Goal: Task Accomplishment & Management: Complete application form

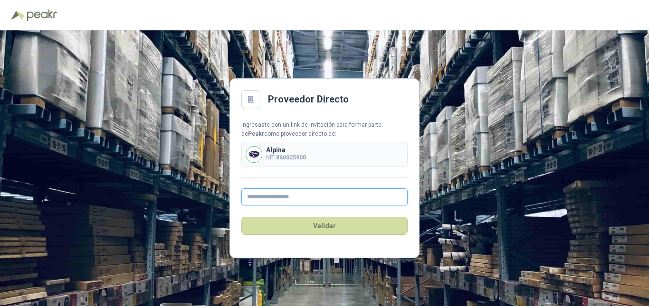
click at [291, 194] on input "text" at bounding box center [324, 197] width 166 height 17
click at [302, 198] on input "text" at bounding box center [324, 197] width 166 height 17
type input "*"
click at [393, 202] on input "***" at bounding box center [324, 197] width 166 height 17
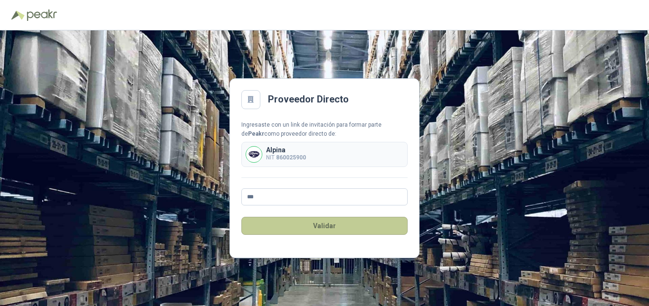
click at [245, 226] on button "Validar" at bounding box center [324, 226] width 166 height 18
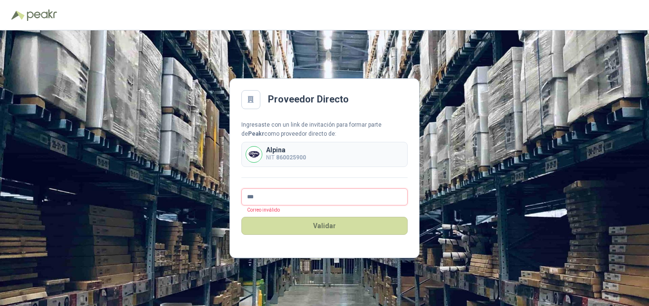
click at [282, 197] on input "***" at bounding box center [324, 197] width 166 height 17
click at [304, 198] on input "***" at bounding box center [324, 197] width 166 height 17
type input "**********"
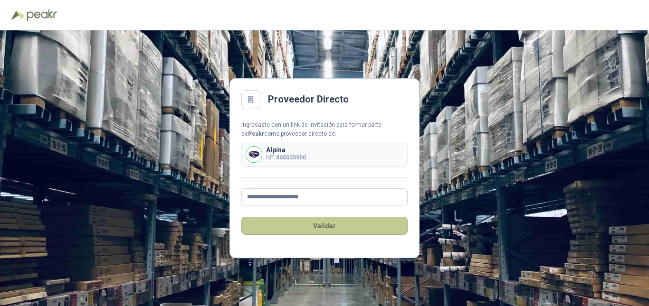
click at [261, 224] on button "Validar" at bounding box center [324, 226] width 166 height 18
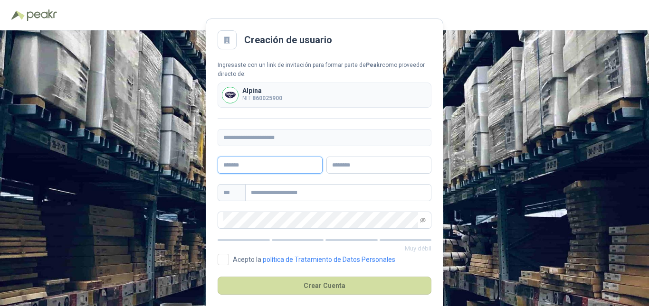
click at [255, 165] on input "text" at bounding box center [269, 165] width 105 height 17
type input "*"
type input "**********"
click at [365, 170] on input "text" at bounding box center [378, 165] width 105 height 17
type input "*******"
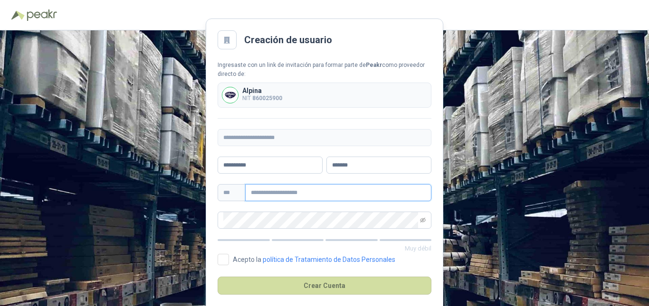
click at [309, 196] on input "text" at bounding box center [338, 192] width 186 height 17
type input "**********"
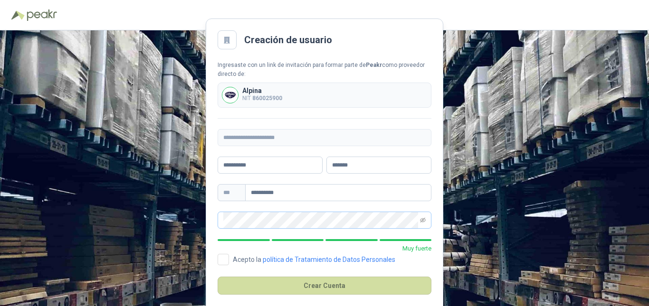
click at [422, 223] on span at bounding box center [423, 220] width 6 height 16
click at [421, 218] on icon "eye-invisible" at bounding box center [423, 220] width 6 height 6
click at [421, 218] on icon "eye" at bounding box center [423, 220] width 6 height 6
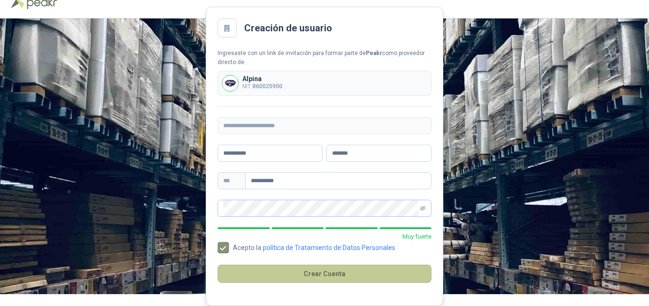
click at [309, 273] on button "Crear Cuenta" at bounding box center [324, 274] width 214 height 18
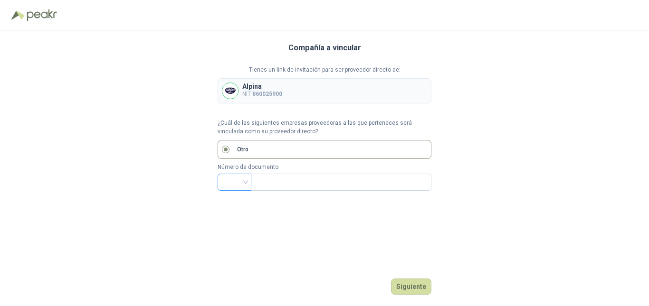
click at [247, 182] on div at bounding box center [234, 182] width 34 height 17
click at [233, 230] on div "NIT" at bounding box center [234, 232] width 19 height 10
click at [293, 187] on input "text" at bounding box center [339, 182] width 167 height 16
type input "*********"
click at [407, 283] on button "Siguiente" at bounding box center [411, 287] width 40 height 16
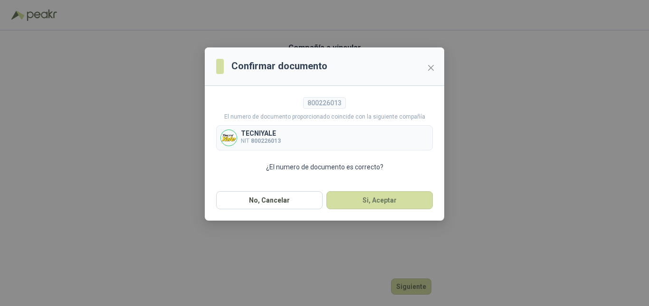
click at [328, 141] on div "TECNIYALE NIT 800226013" at bounding box center [324, 137] width 217 height 25
click at [374, 201] on button "Si, Aceptar" at bounding box center [379, 200] width 106 height 18
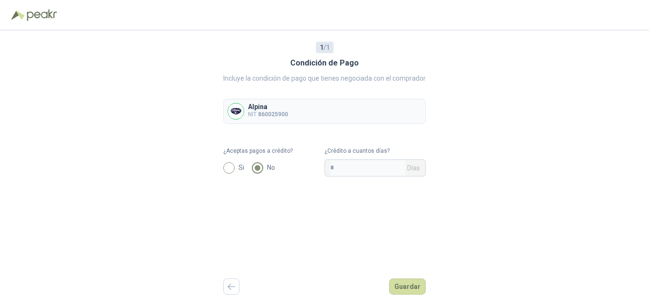
click at [240, 166] on span "Si" at bounding box center [241, 167] width 13 height 10
click at [362, 171] on input "*" at bounding box center [367, 168] width 75 height 16
type input "**"
click at [407, 287] on button "Guardar" at bounding box center [407, 287] width 37 height 16
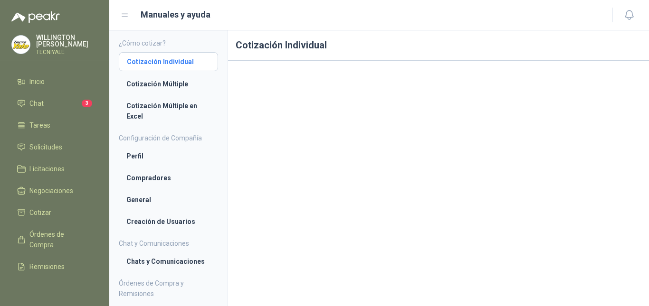
click at [166, 61] on li "Cotización Individual" at bounding box center [168, 62] width 83 height 10
click at [47, 148] on span "Solicitudes" at bounding box center [45, 147] width 33 height 10
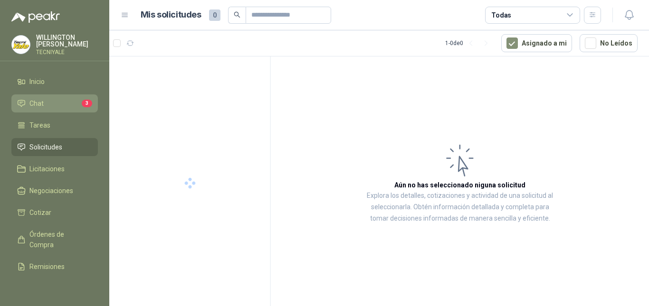
click at [72, 95] on link "Chat 3" at bounding box center [54, 103] width 86 height 18
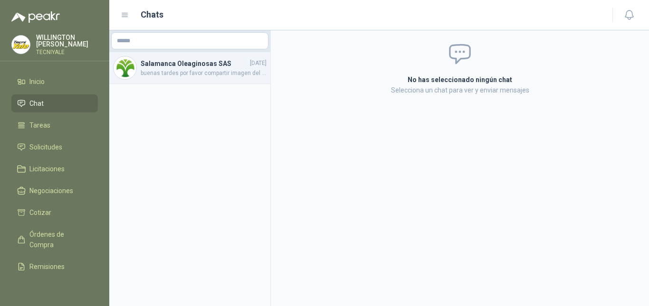
click at [198, 67] on h4 "Salamanca Oleaginosas SAS" at bounding box center [194, 63] width 107 height 10
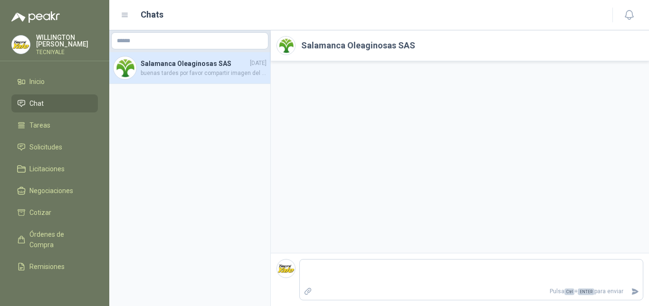
click at [207, 69] on span "buenas tardes por favor compartir imagen del polipasto, gracias. y recotizar" at bounding box center [204, 73] width 126 height 9
click at [246, 72] on span "buenas tardes por favor compartir imagen del polipasto, gracias. y recotizar" at bounding box center [204, 73] width 126 height 9
click at [487, 208] on div at bounding box center [460, 157] width 378 height 192
click at [358, 268] on textarea at bounding box center [471, 273] width 343 height 22
drag, startPoint x: 498, startPoint y: 136, endPoint x: 435, endPoint y: 249, distance: 129.5
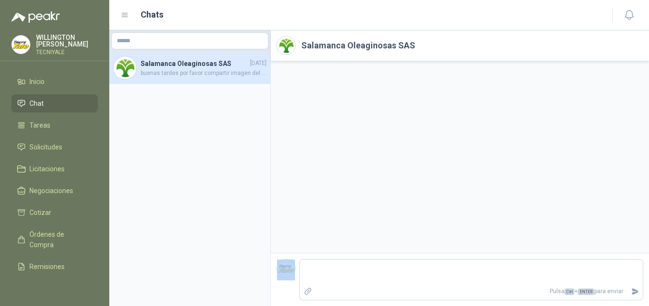
click at [434, 250] on div at bounding box center [460, 157] width 378 height 192
click at [431, 216] on div at bounding box center [460, 157] width 378 height 192
click at [333, 295] on p "Pulsa Ctrl + ENTER para enviar" at bounding box center [472, 291] width 312 height 17
click at [332, 282] on textarea at bounding box center [471, 273] width 343 height 22
click at [53, 104] on li "Chat" at bounding box center [54, 103] width 75 height 10
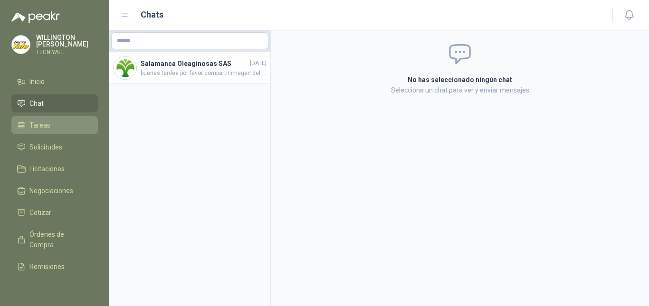
click at [46, 118] on link "Tareas" at bounding box center [54, 125] width 86 height 18
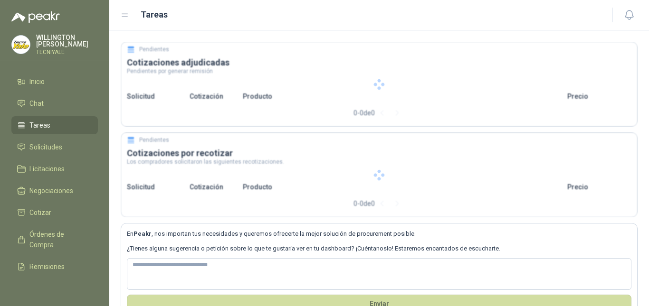
click at [48, 120] on link "Tareas" at bounding box center [54, 125] width 86 height 18
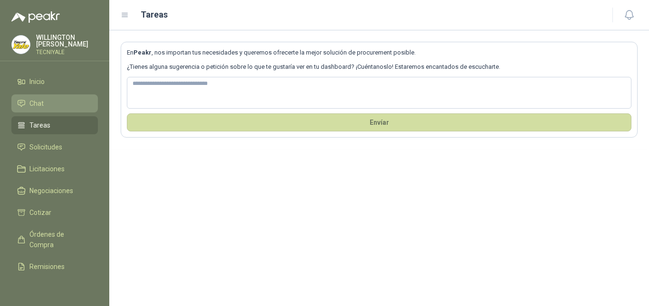
click at [50, 107] on li "Chat" at bounding box center [54, 103] width 75 height 10
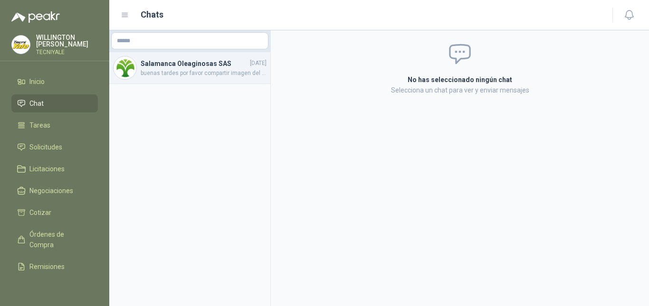
click at [198, 62] on h4 "Salamanca Oleaginosas SAS" at bounding box center [194, 63] width 107 height 10
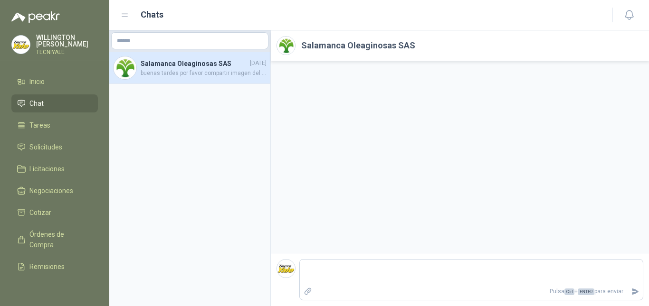
click at [366, 44] on h2 "Salamanca Oleaginosas SAS" at bounding box center [358, 45] width 114 height 13
click at [372, 115] on div at bounding box center [460, 157] width 378 height 192
click at [49, 147] on span "Solicitudes" at bounding box center [45, 147] width 33 height 10
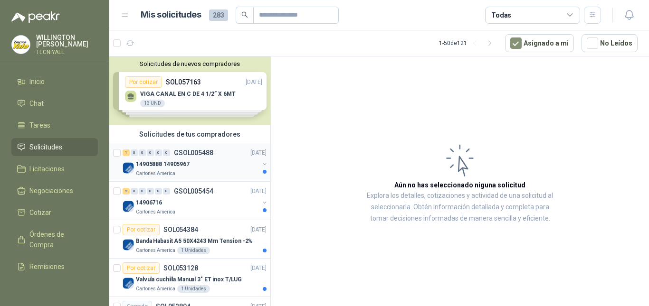
click at [191, 167] on div "14905888 14905967" at bounding box center [197, 164] width 123 height 11
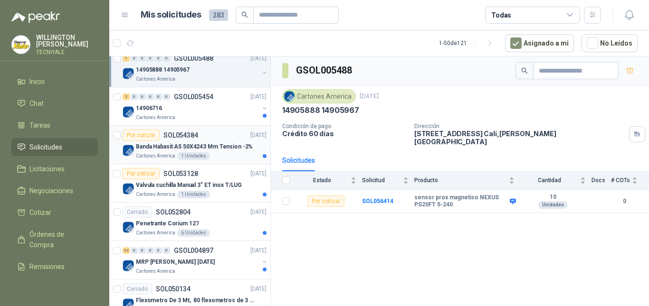
scroll to position [95, 0]
click at [188, 109] on div "14906716" at bounding box center [197, 107] width 123 height 11
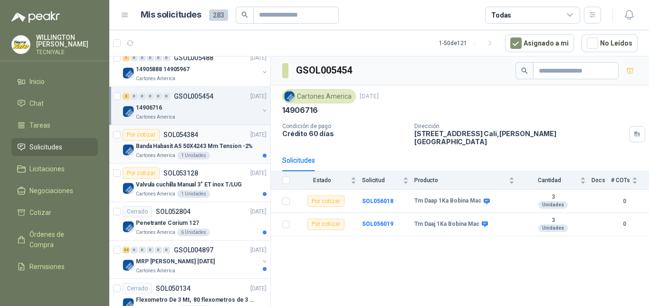
click at [217, 138] on div "Por cotizar SOL054384 01/09/25" at bounding box center [195, 134] width 144 height 11
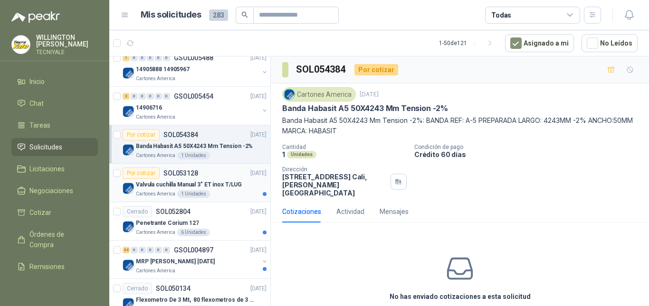
click at [222, 188] on p "Valvula cuchilla Manual 3" ET inox T/LUG" at bounding box center [189, 184] width 106 height 9
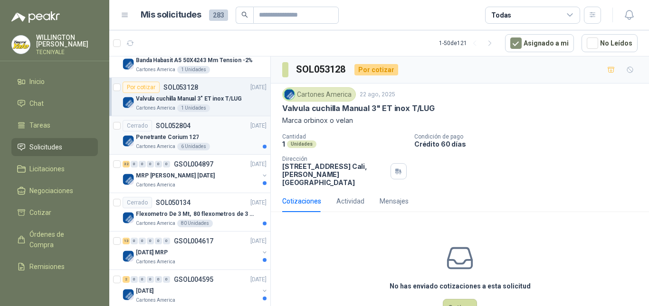
scroll to position [190, 0]
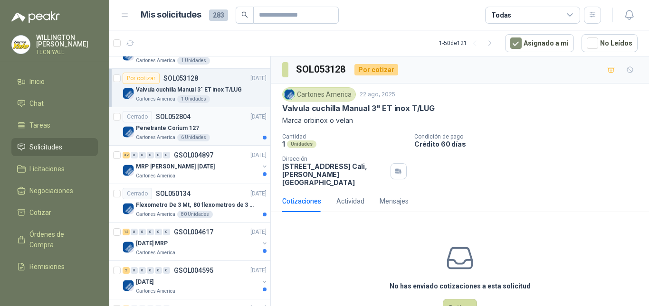
click at [217, 121] on div "Cerrado SOL052804 21/08/25" at bounding box center [195, 116] width 144 height 11
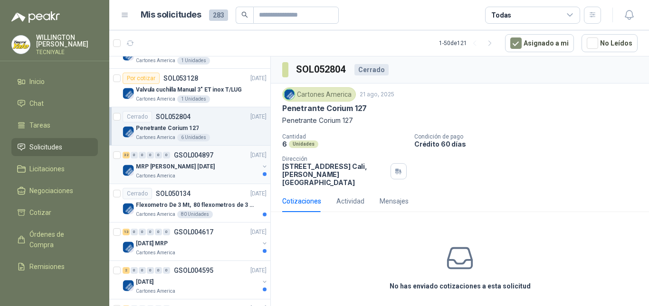
click at [220, 160] on div "32 0 0 0 0 0 GSOL004897 14/08/25" at bounding box center [196, 155] width 146 height 11
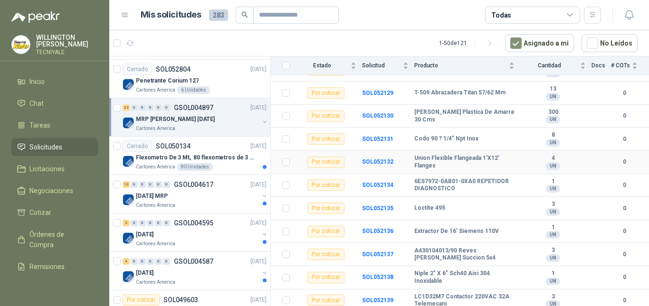
scroll to position [612, 0]
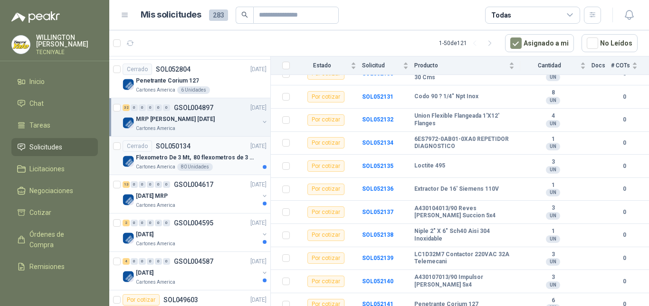
click at [250, 149] on p "28/07/25" at bounding box center [258, 146] width 16 height 9
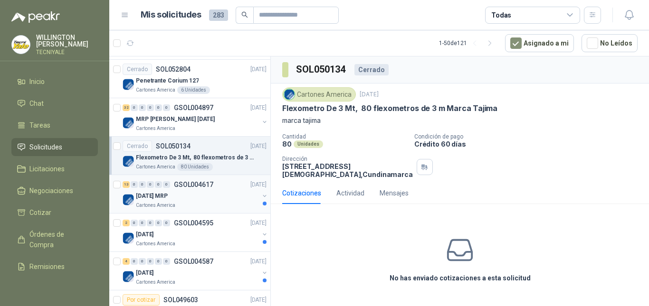
click at [212, 189] on div "13 0 0 0 0 0 GSOL004617 28/07/25" at bounding box center [196, 184] width 146 height 11
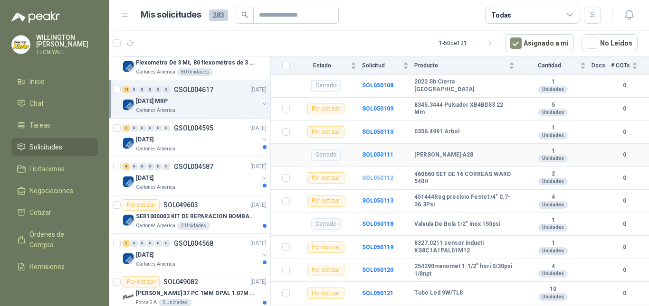
scroll to position [312, 0]
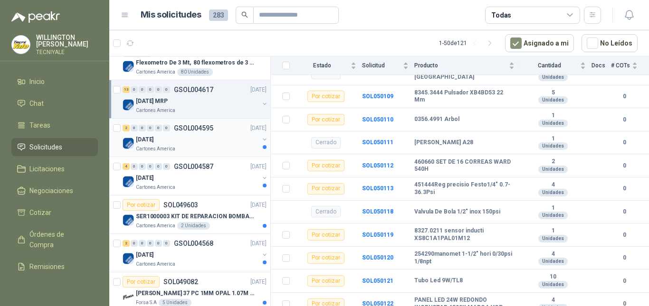
click at [207, 144] on div "18.07.2025" at bounding box center [197, 139] width 123 height 11
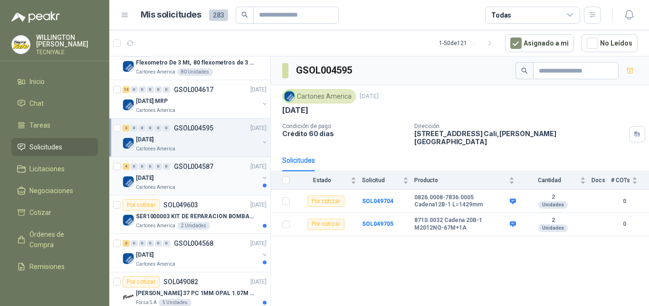
click at [206, 181] on div "21.07.2025" at bounding box center [197, 177] width 123 height 11
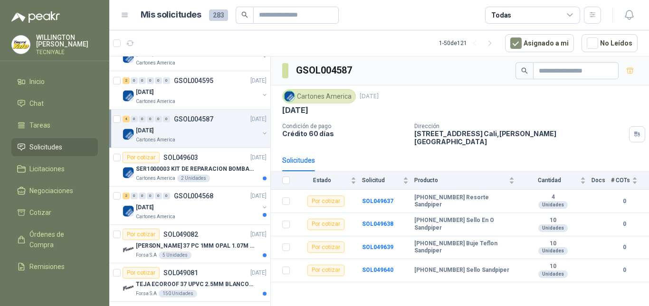
scroll to position [427, 0]
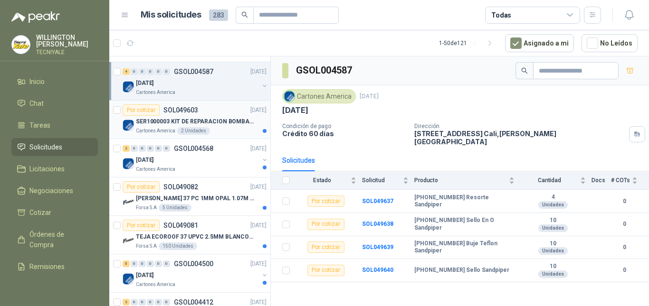
click at [237, 129] on div "Cartones America 2 Unidades" at bounding box center [201, 131] width 131 height 8
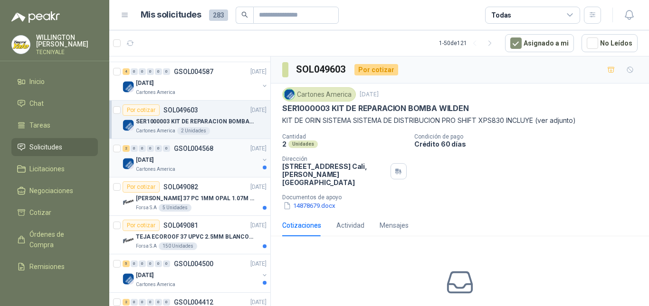
click at [222, 149] on div "2 0 0 0 0 0 GSOL004568 23/07/25" at bounding box center [196, 148] width 146 height 11
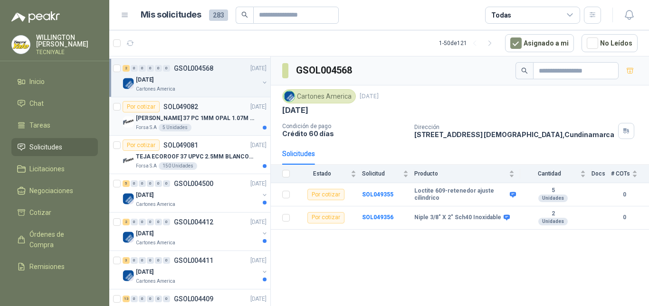
scroll to position [522, 0]
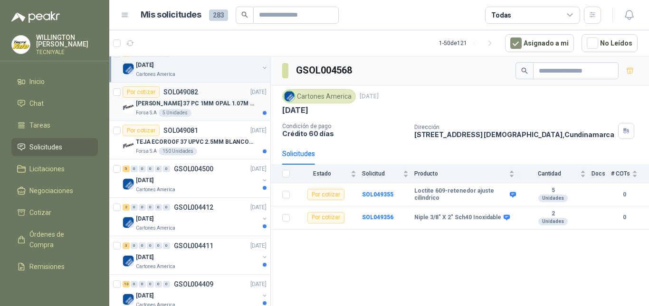
click at [233, 109] on div "TEJA ECOROOF MARLON 37 PC 1MM OPAL 1.07M X 11.80M BTR" at bounding box center [201, 103] width 131 height 11
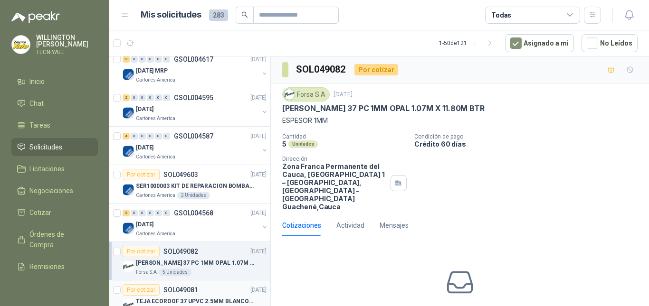
scroll to position [522, 0]
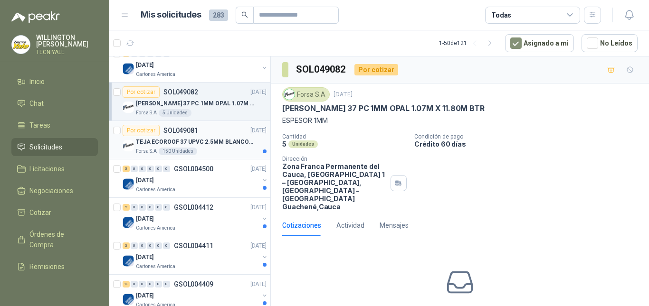
click at [209, 134] on div "Por cotizar SOL049081 18/07/25" at bounding box center [195, 130] width 144 height 11
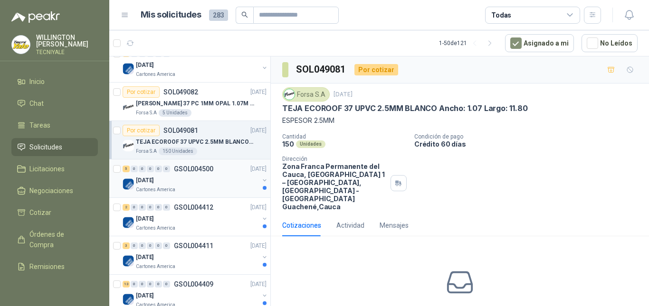
click at [208, 181] on div "16.07.2025" at bounding box center [197, 180] width 123 height 11
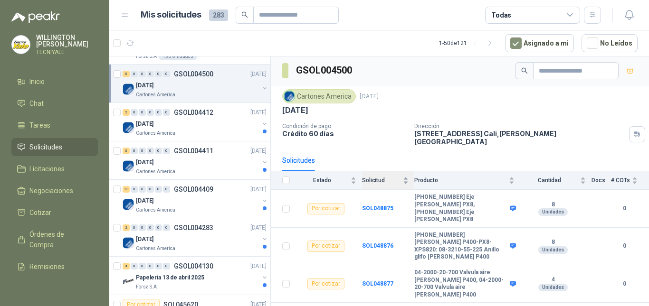
scroll to position [26, 0]
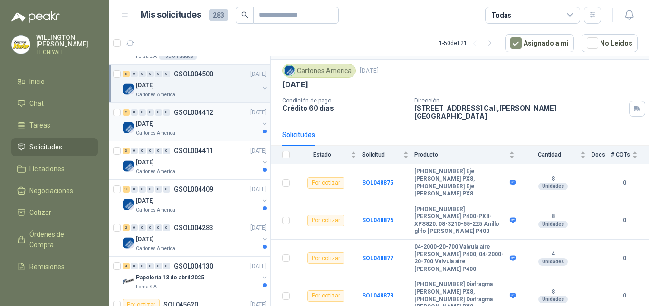
click at [210, 132] on div "Cartones America" at bounding box center [197, 134] width 123 height 8
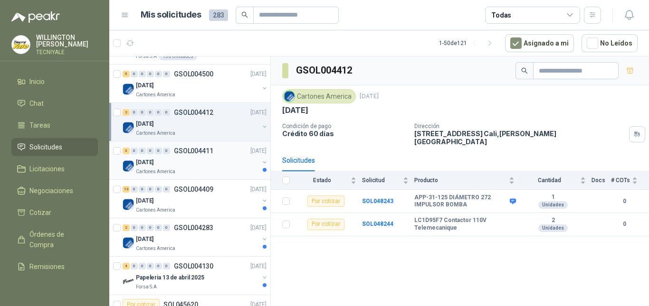
click at [226, 162] on div "02.07.2025" at bounding box center [197, 162] width 123 height 11
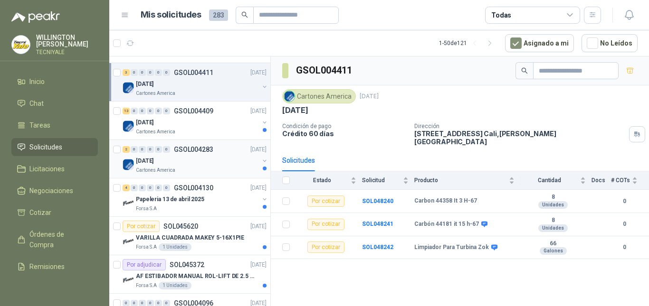
scroll to position [712, 0]
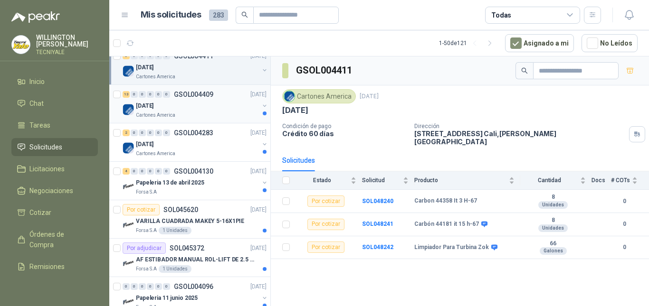
click at [218, 108] on div "04.07.2025" at bounding box center [197, 105] width 123 height 11
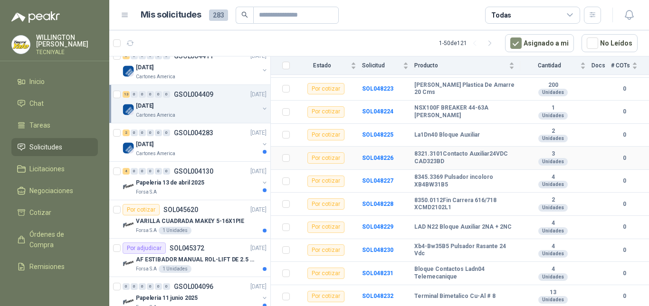
scroll to position [174, 0]
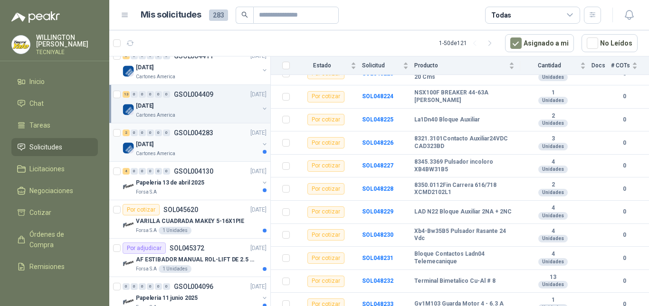
click at [228, 145] on div "27.05.2025" at bounding box center [197, 144] width 123 height 11
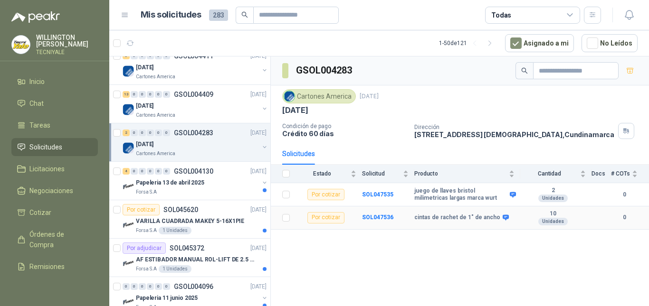
click at [459, 217] on b "cintas de rachet de 1" de ancho" at bounding box center [457, 218] width 86 height 8
drag, startPoint x: 415, startPoint y: 217, endPoint x: 469, endPoint y: 217, distance: 54.1
click at [469, 217] on b "cintas de rachet de 1" de ancho" at bounding box center [457, 218] width 86 height 8
copy b "cintas de rachet de 1""
click at [432, 244] on div "GSOL004283 Cartones America 1 jul, 2025 27.05.2025 Condición de pago Crédito 60…" at bounding box center [460, 183] width 378 height 253
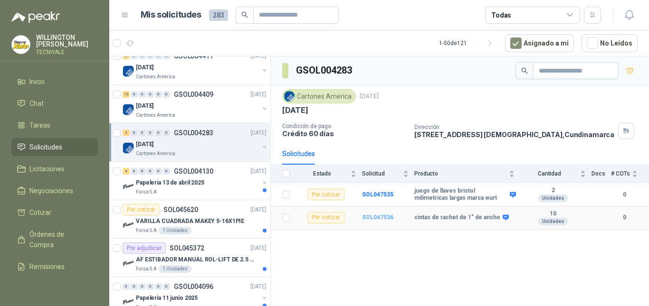
click at [371, 216] on b "SOL047536" at bounding box center [377, 217] width 31 height 7
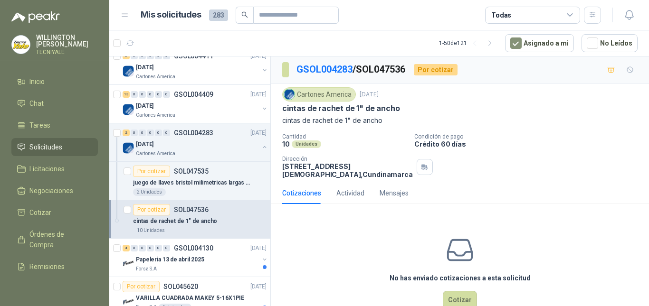
scroll to position [32, 0]
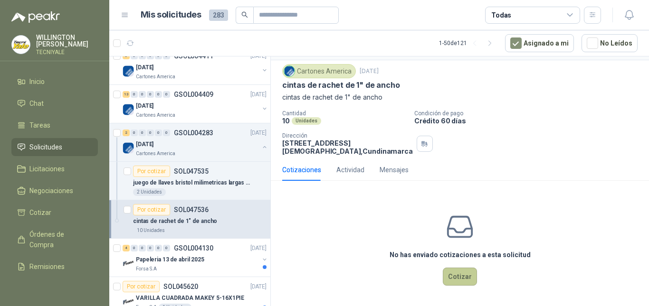
click at [463, 276] on button "Cotizar" at bounding box center [460, 277] width 34 height 18
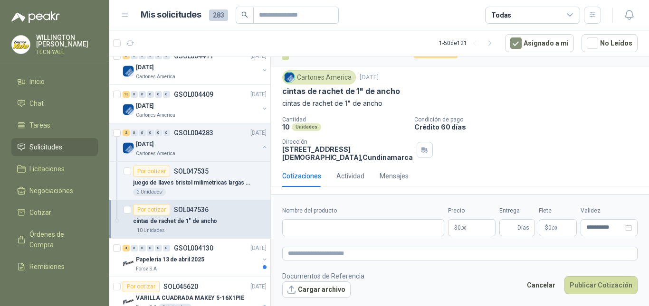
scroll to position [25, 0]
click at [348, 233] on input "Nombre del producto" at bounding box center [363, 227] width 162 height 17
click at [353, 228] on input "**********" at bounding box center [363, 227] width 162 height 17
type input "**********"
click at [472, 229] on p "$ 0 ,00" at bounding box center [471, 227] width 47 height 17
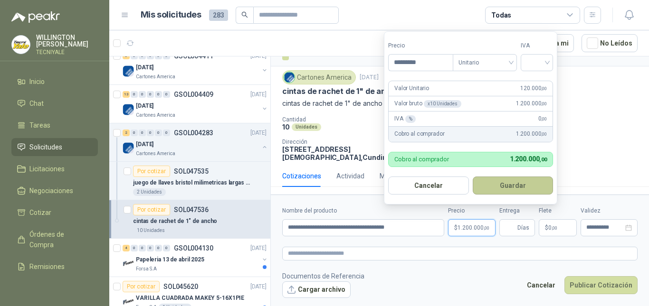
type input "*********"
click at [500, 184] on button "Guardar" at bounding box center [512, 186] width 81 height 18
click at [547, 62] on input "search" at bounding box center [536, 62] width 21 height 14
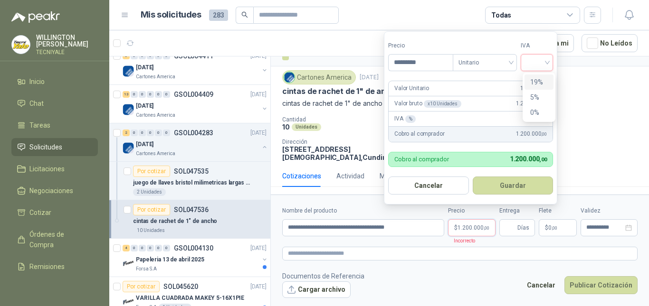
click at [543, 81] on div "19%" at bounding box center [539, 82] width 18 height 10
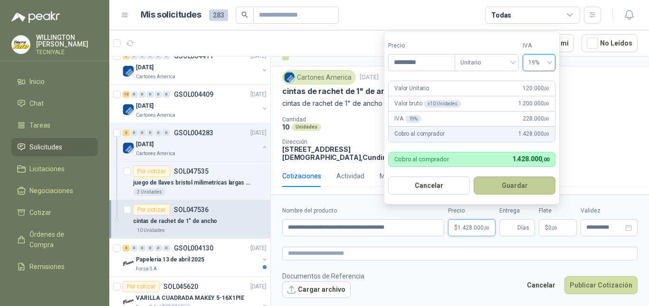
click at [512, 184] on button "Guardar" at bounding box center [514, 186] width 82 height 18
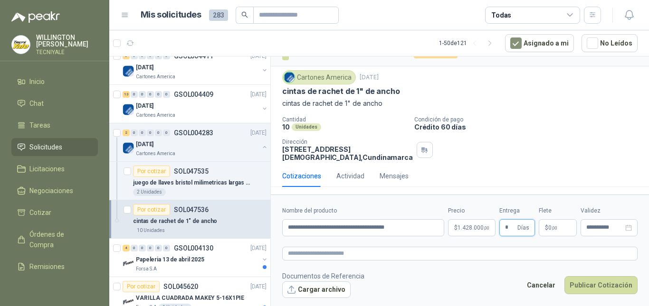
type input "*"
click at [545, 227] on span "$" at bounding box center [546, 228] width 3 height 6
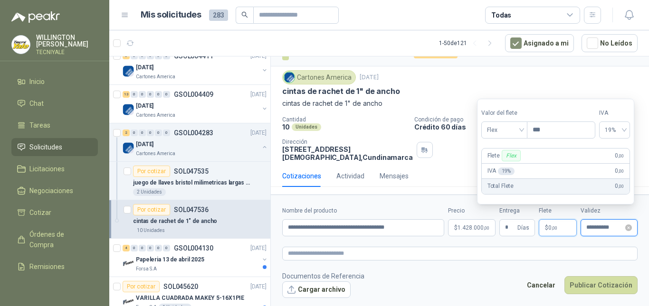
click at [599, 226] on input "**********" at bounding box center [604, 228] width 37 height 6
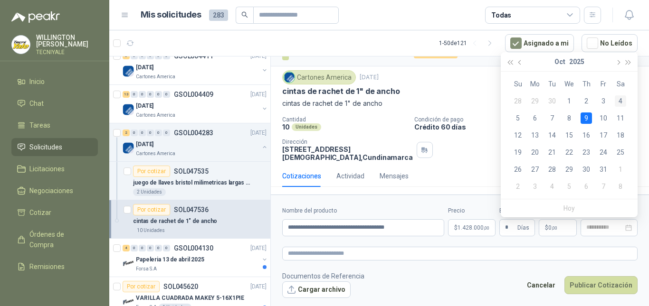
click at [619, 99] on div "4" at bounding box center [619, 100] width 11 height 11
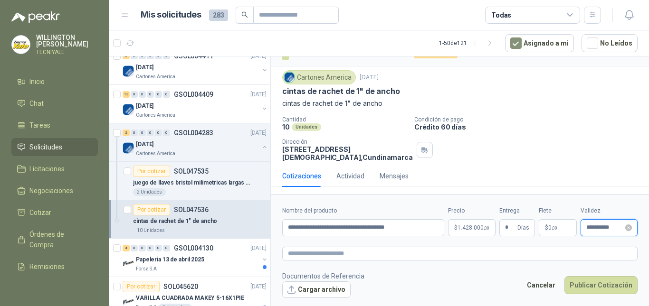
click at [609, 229] on input "**********" at bounding box center [604, 228] width 37 height 6
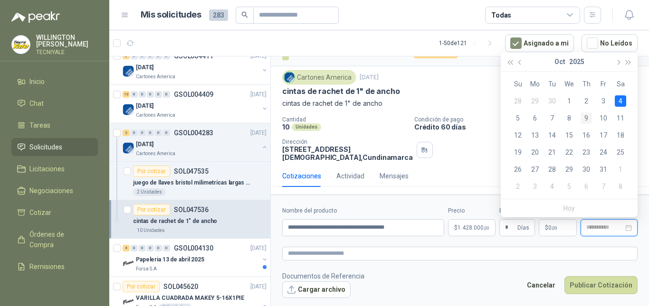
type input "**********"
click at [588, 116] on div "9" at bounding box center [585, 118] width 11 height 11
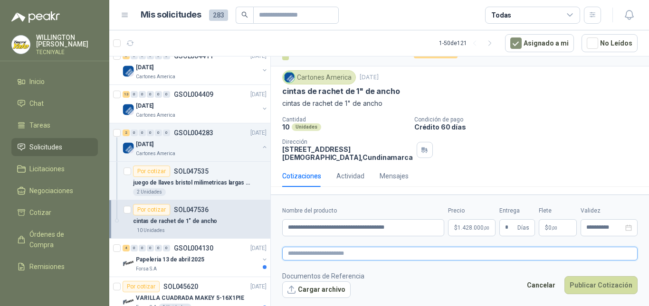
click at [319, 250] on textarea at bounding box center [459, 254] width 355 height 14
type textarea "*"
type textarea "**"
type textarea "***"
type textarea "****"
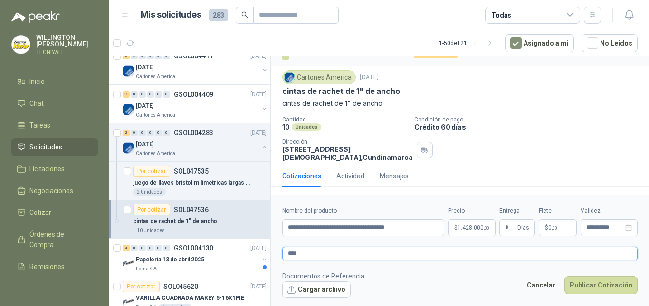
type textarea "*****"
type textarea "******"
type textarea "*******"
type textarea "*********"
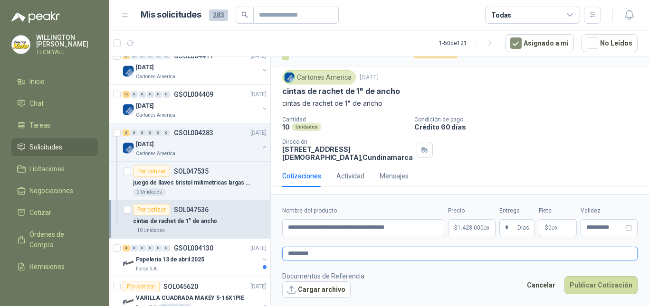
type textarea "**********"
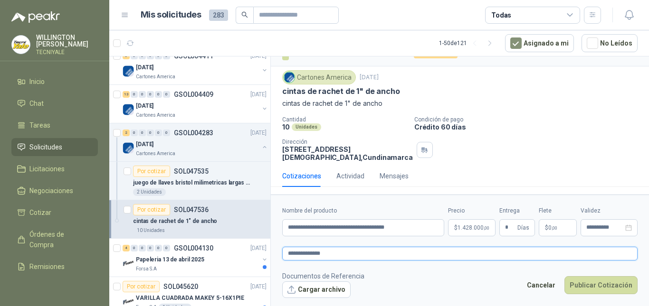
type textarea "**********"
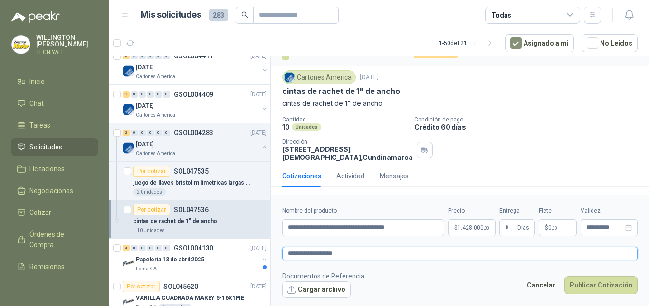
type textarea "**********"
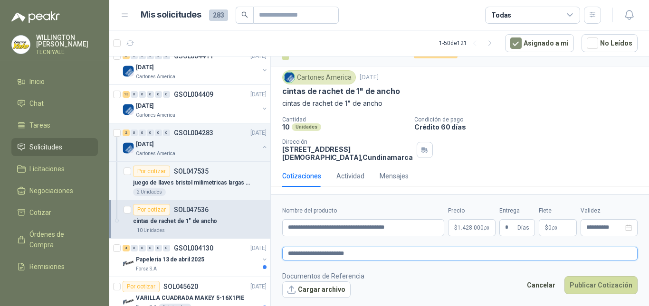
type textarea "**********"
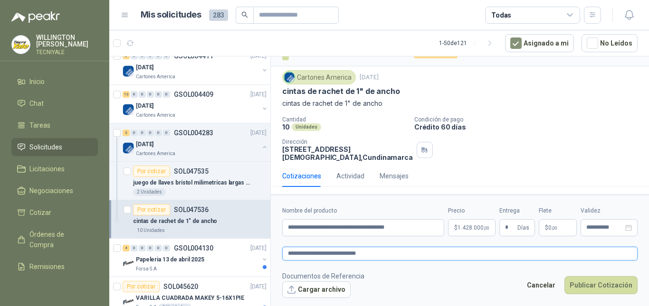
type textarea "**********"
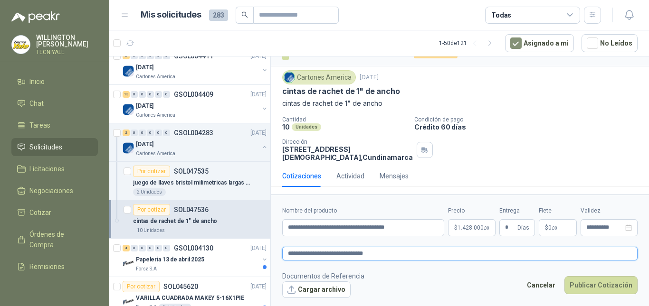
type textarea "**********"
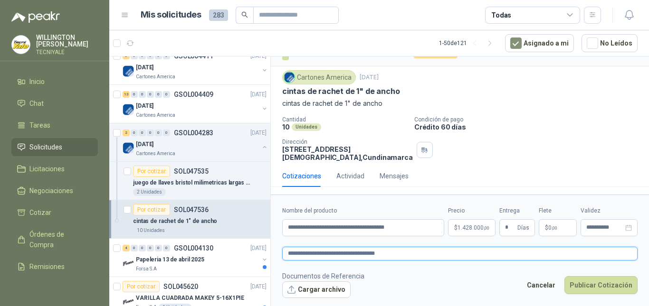
type textarea "**********"
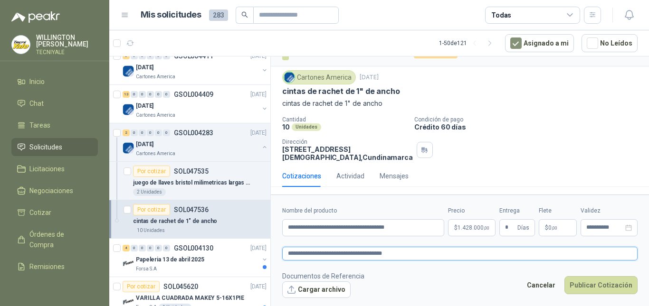
type textarea "**********"
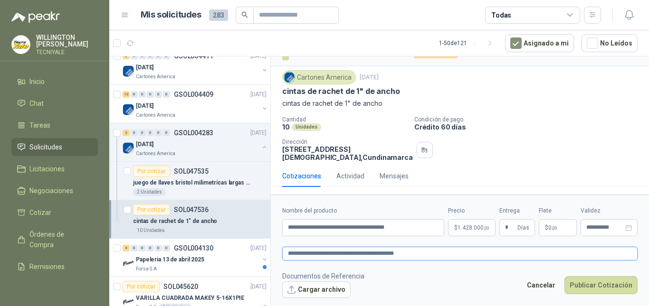
type textarea "**********"
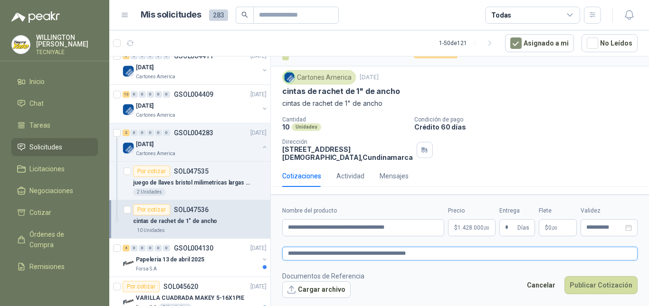
type textarea "**********"
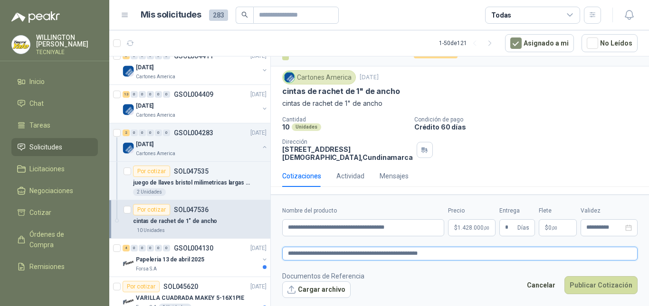
type textarea "**********"
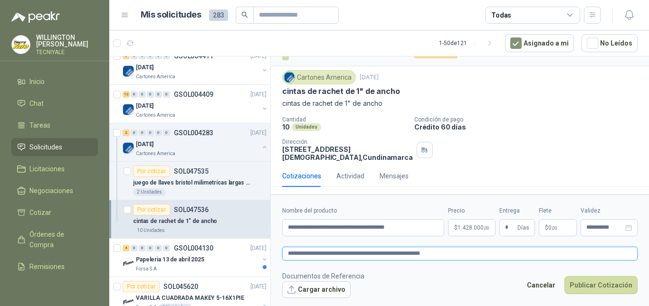
type textarea "**********"
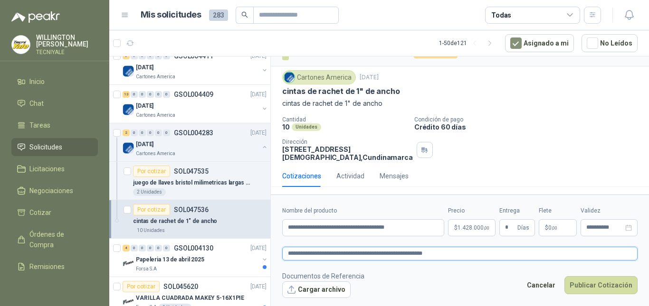
type textarea "**********"
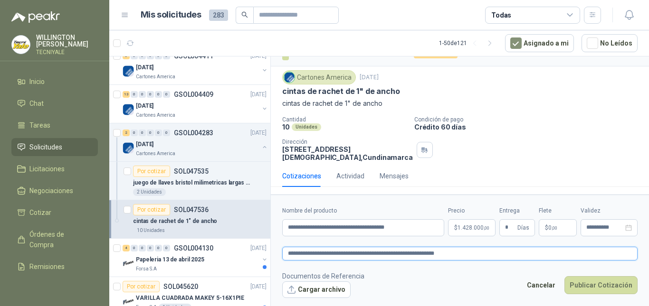
type textarea "**********"
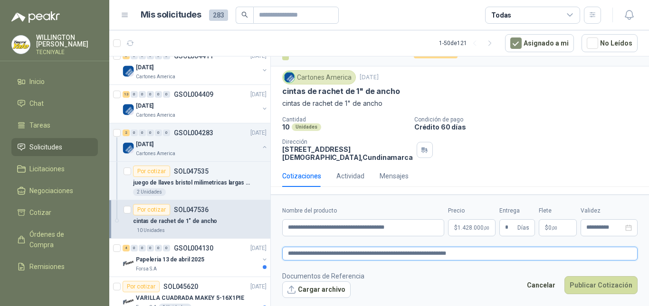
type textarea "**********"
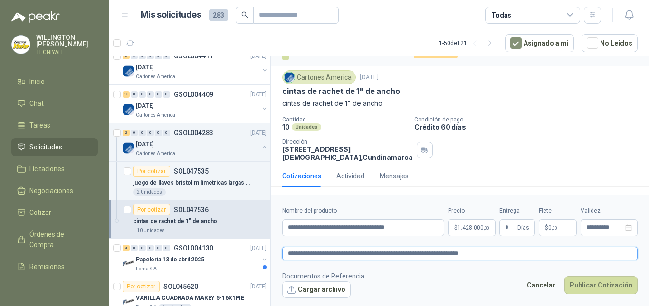
type textarea "**********"
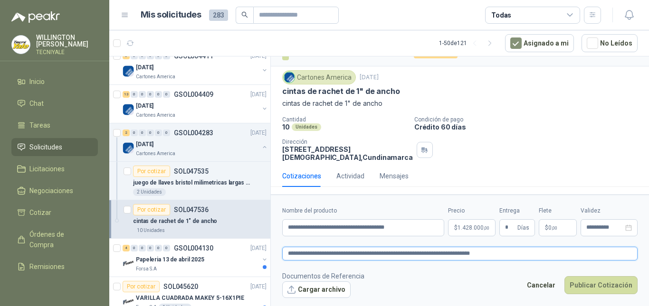
type textarea "**********"
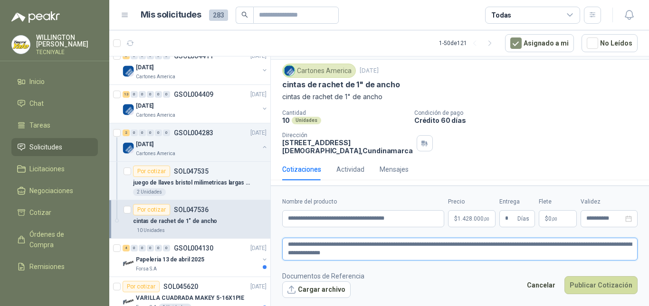
scroll to position [34, 0]
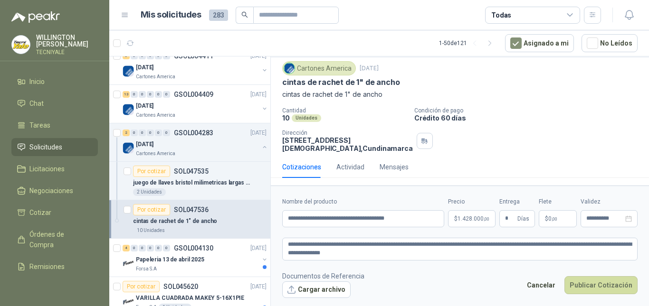
click at [445, 120] on div "Cantidad 10 Unidades Condición de pago Crédito 60 días Dirección CALLE 3 No. 7 …" at bounding box center [459, 129] width 355 height 45
click at [423, 107] on p "Condición de pago" at bounding box center [529, 110] width 231 height 7
click at [439, 255] on textarea "**********" at bounding box center [459, 249] width 355 height 23
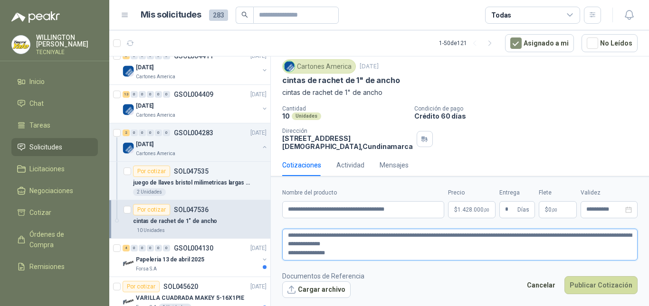
scroll to position [43, 0]
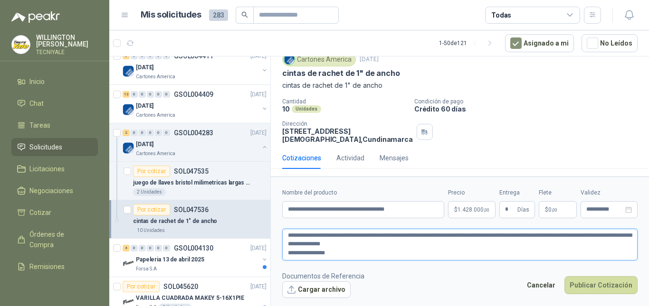
click at [404, 253] on textarea "**********" at bounding box center [459, 245] width 355 height 32
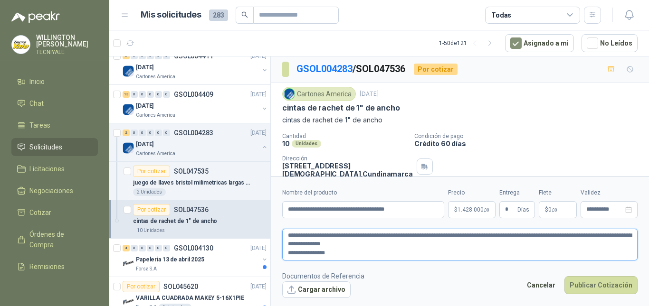
scroll to position [0, 0]
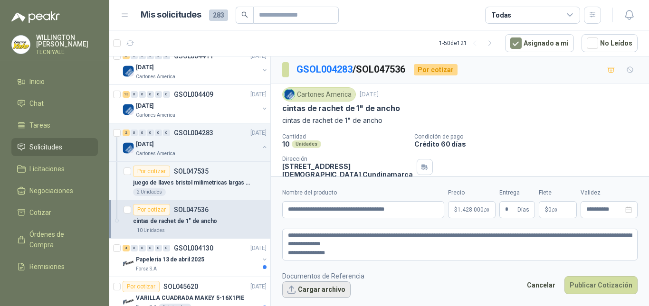
click at [324, 292] on button "Cargar archivo" at bounding box center [316, 290] width 68 height 17
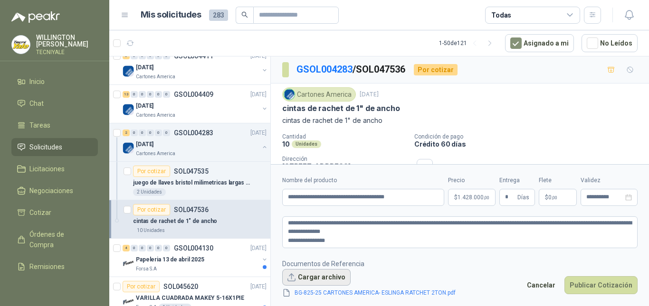
click at [321, 278] on button "Cargar archivo" at bounding box center [316, 277] width 68 height 17
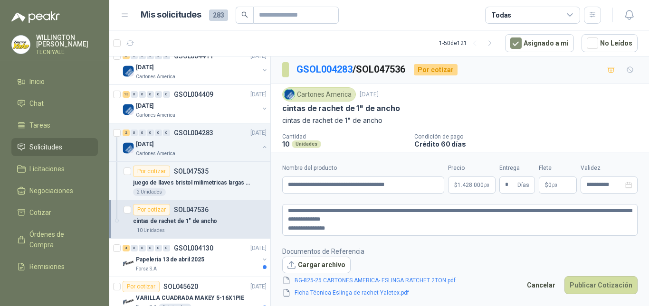
click at [415, 236] on form "**********" at bounding box center [460, 231] width 378 height 158
click at [413, 227] on textarea "**********" at bounding box center [459, 220] width 355 height 32
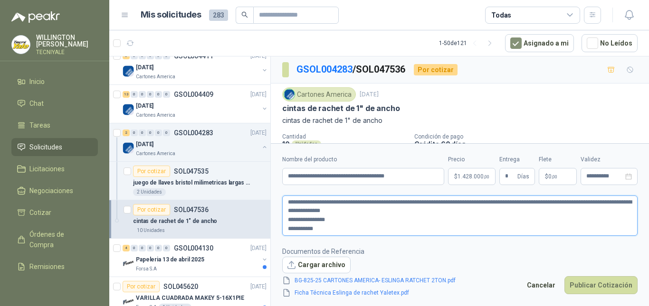
click at [289, 203] on textarea "**********" at bounding box center [459, 216] width 355 height 40
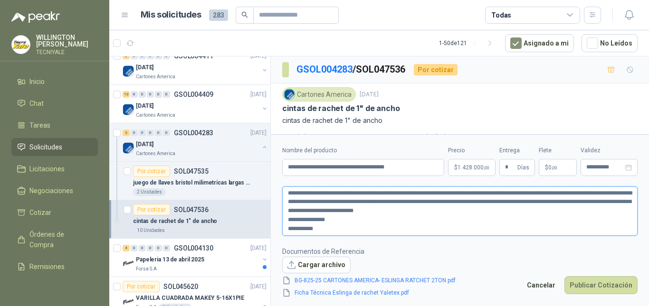
drag, startPoint x: 504, startPoint y: 211, endPoint x: 365, endPoint y: 205, distance: 138.8
click at [365, 205] on textarea "**********" at bounding box center [459, 211] width 355 height 49
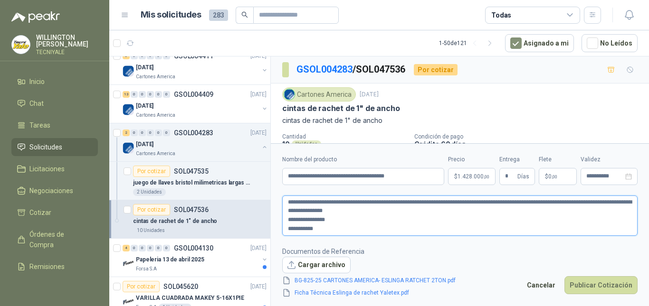
drag, startPoint x: 342, startPoint y: 220, endPoint x: 297, endPoint y: 225, distance: 45.8
click at [297, 225] on textarea "**********" at bounding box center [459, 216] width 355 height 40
click at [359, 231] on textarea "**********" at bounding box center [459, 216] width 355 height 40
click at [425, 229] on textarea "**********" at bounding box center [459, 216] width 355 height 40
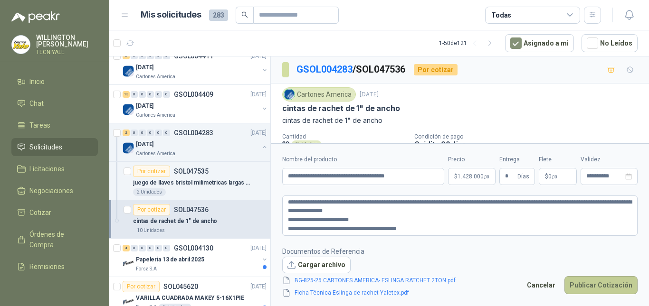
click at [598, 286] on button "Publicar Cotización" at bounding box center [600, 285] width 73 height 18
click at [287, 228] on textarea "**********" at bounding box center [459, 216] width 355 height 40
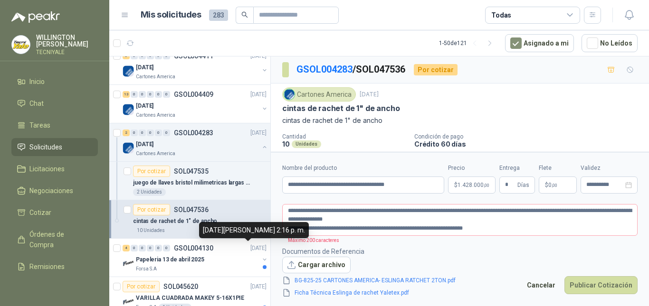
click at [294, 228] on div "13 de junio de 2025, 2:16 p. m." at bounding box center [254, 230] width 110 height 16
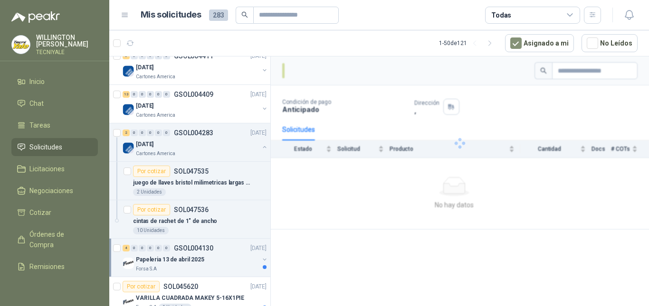
click at [309, 228] on div at bounding box center [460, 143] width 378 height 173
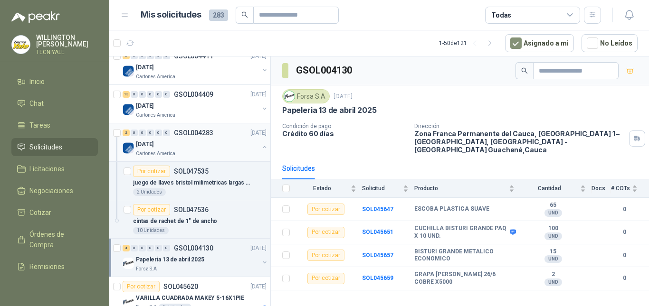
click at [212, 142] on div "27.05.2025" at bounding box center [197, 144] width 123 height 11
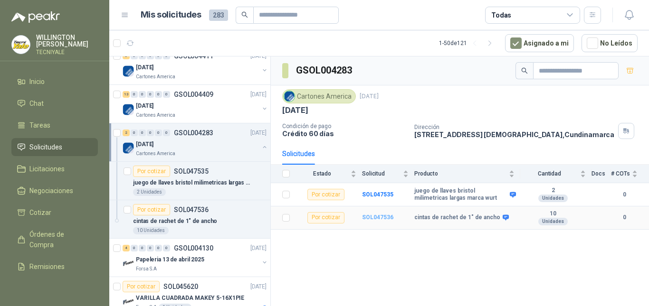
click at [383, 219] on b "SOL047536" at bounding box center [377, 217] width 31 height 7
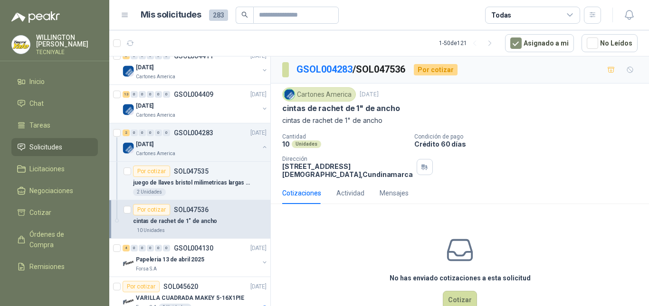
scroll to position [32, 0]
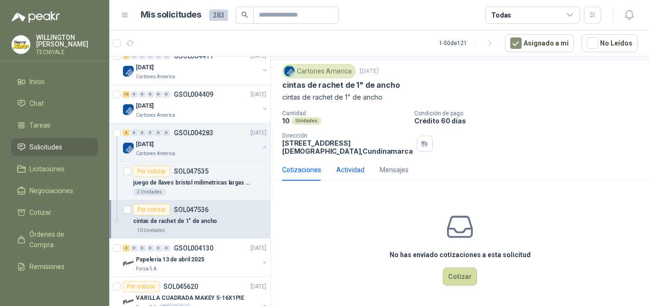
click at [336, 173] on div "Actividad" at bounding box center [350, 170] width 28 height 10
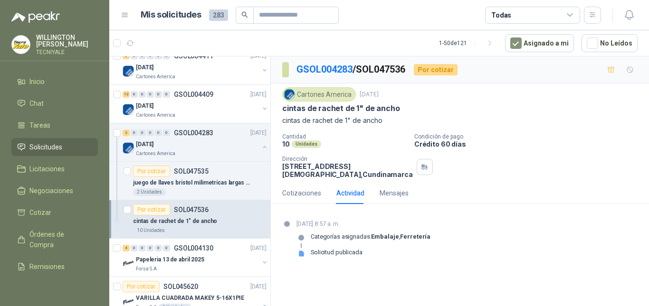
click at [330, 257] on div "Solicitud publicada" at bounding box center [337, 256] width 52 height 15
click at [340, 255] on div "Solicitud publicada" at bounding box center [337, 253] width 52 height 8
click at [390, 240] on strong "Embalaje" at bounding box center [385, 236] width 28 height 7
click at [390, 192] on div "Mensajes" at bounding box center [393, 193] width 29 height 10
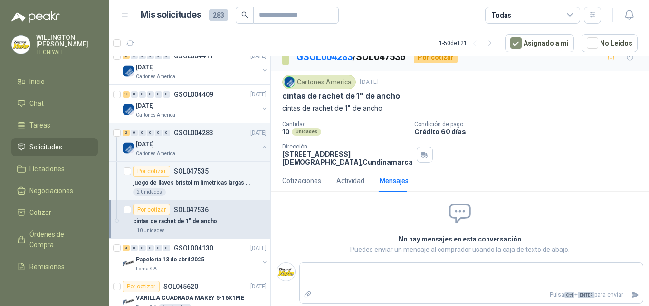
scroll to position [20, 0]
click at [300, 179] on div "Cotizaciones" at bounding box center [301, 181] width 39 height 10
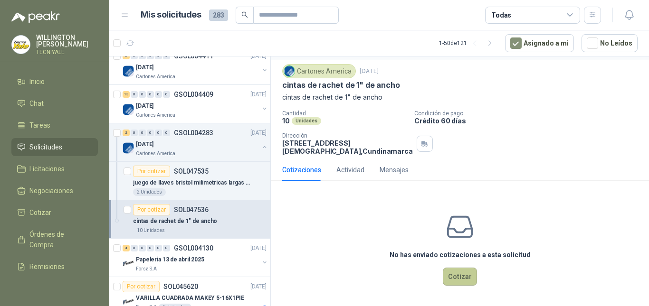
click at [451, 274] on button "Cotizar" at bounding box center [460, 277] width 34 height 18
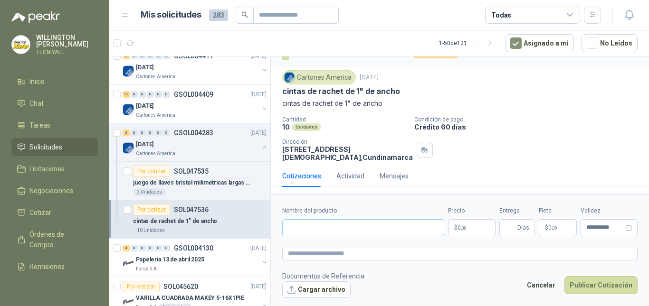
scroll to position [25, 0]
click at [345, 228] on input "Nombre del producto" at bounding box center [363, 227] width 162 height 17
click at [469, 230] on p "$ 0 ,00" at bounding box center [471, 227] width 47 height 17
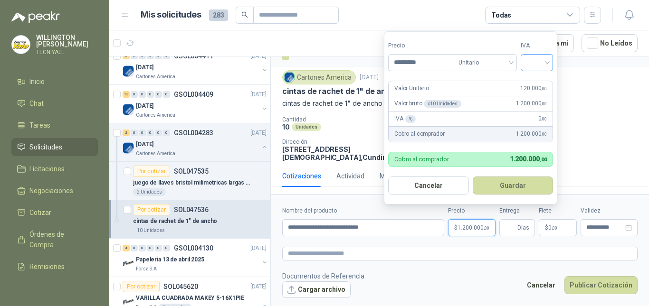
click at [547, 69] on span at bounding box center [536, 63] width 21 height 16
click at [542, 81] on div "19%" at bounding box center [539, 82] width 18 height 10
click at [514, 183] on button "Guardar" at bounding box center [514, 186] width 82 height 18
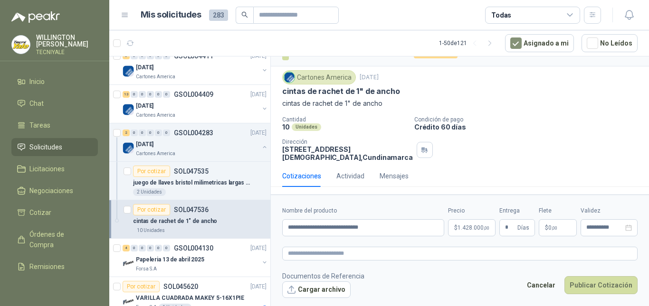
click at [559, 227] on p "$ 0 ,00" at bounding box center [558, 227] width 38 height 17
click at [588, 227] on input "**********" at bounding box center [604, 228] width 37 height 6
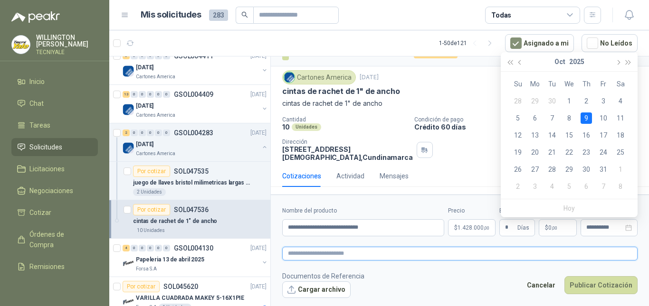
click at [396, 259] on textarea at bounding box center [459, 254] width 355 height 14
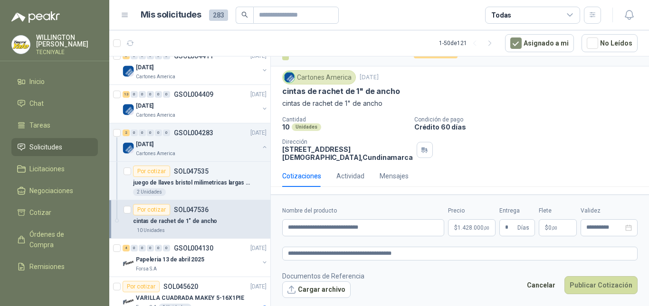
click at [410, 246] on form "**********" at bounding box center [460, 252] width 378 height 115
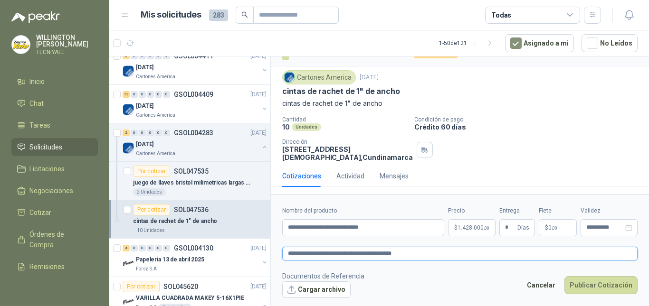
click at [408, 252] on textarea "**********" at bounding box center [459, 254] width 355 height 14
click at [594, 255] on textarea "**********" at bounding box center [459, 254] width 355 height 14
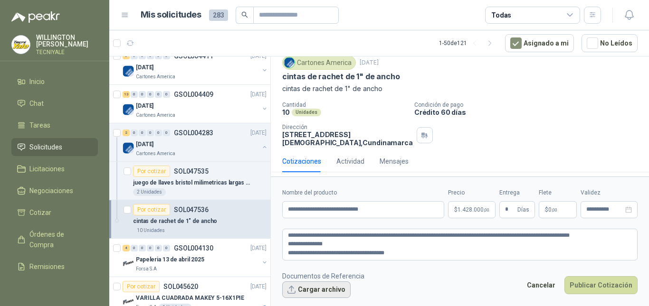
click at [340, 290] on button "Cargar archivo" at bounding box center [316, 290] width 68 height 17
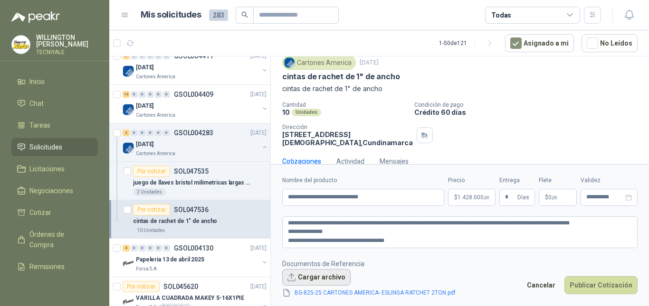
click at [321, 275] on button "Cargar archivo" at bounding box center [316, 277] width 68 height 17
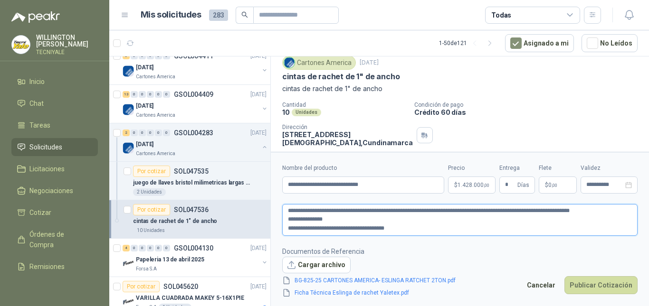
click at [410, 228] on textarea "**********" at bounding box center [459, 220] width 355 height 32
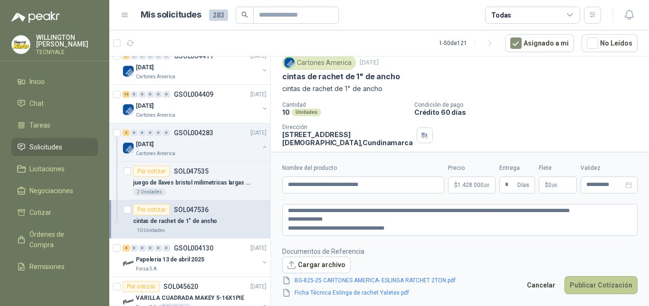
click at [611, 287] on button "Publicar Cotización" at bounding box center [600, 285] width 73 height 18
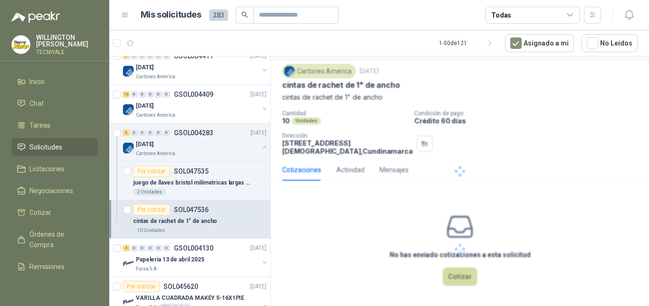
scroll to position [0, 0]
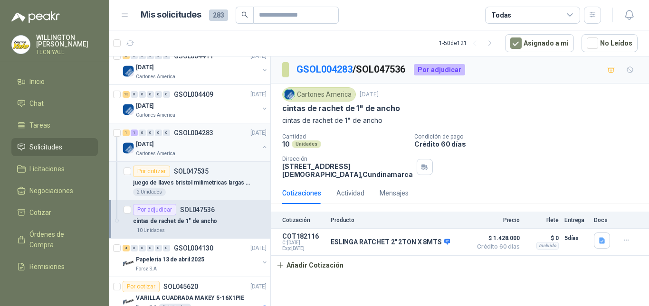
click at [212, 128] on div "1 1 0 0 0 0 GSOL004283 01/07/25" at bounding box center [196, 132] width 146 height 11
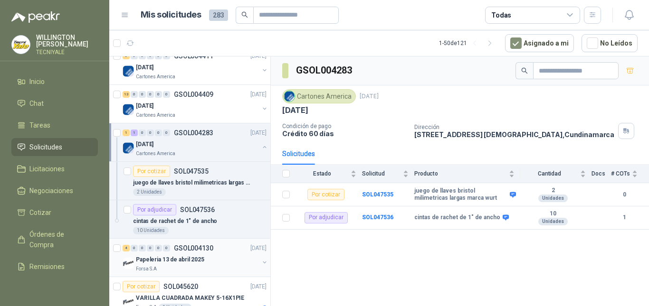
click at [214, 264] on div "Papeleria 13 de abril 2025" at bounding box center [197, 259] width 123 height 11
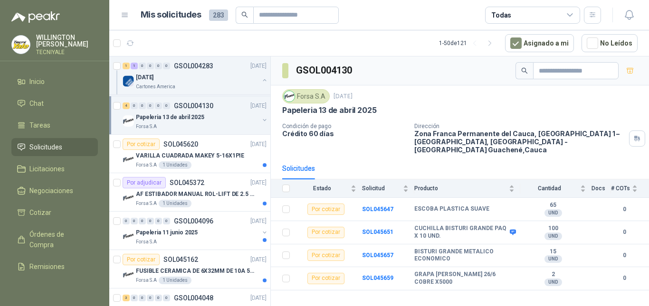
scroll to position [712, 0]
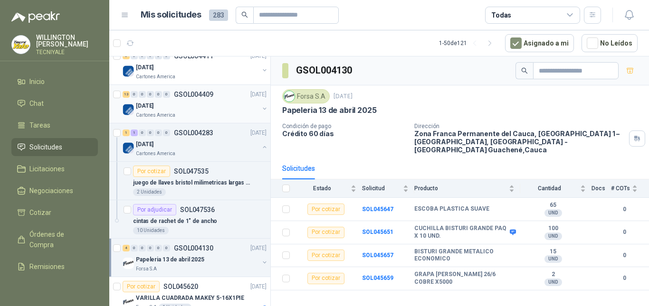
click at [211, 104] on div "04.07.2025" at bounding box center [197, 105] width 123 height 11
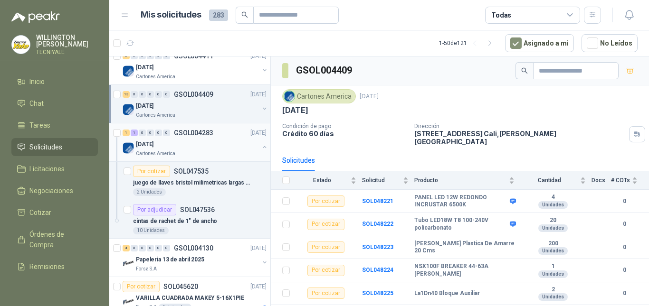
click at [211, 130] on p "GSOL004283" at bounding box center [193, 133] width 39 height 7
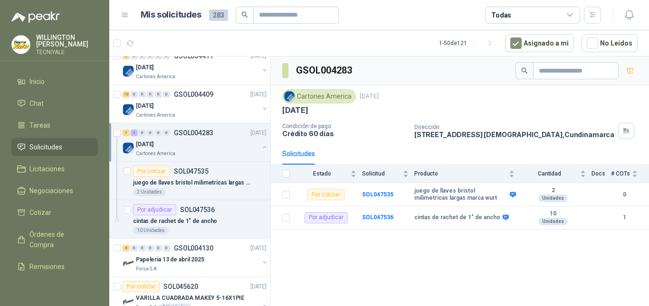
click at [261, 147] on button "button" at bounding box center [265, 147] width 8 height 8
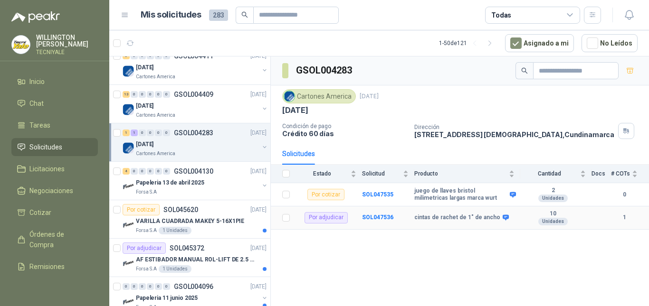
click at [513, 220] on div "cintas de rachet de 1" de ancho" at bounding box center [464, 218] width 100 height 8
click at [182, 186] on p "Papeleria 13 de abril 2025" at bounding box center [170, 183] width 68 height 9
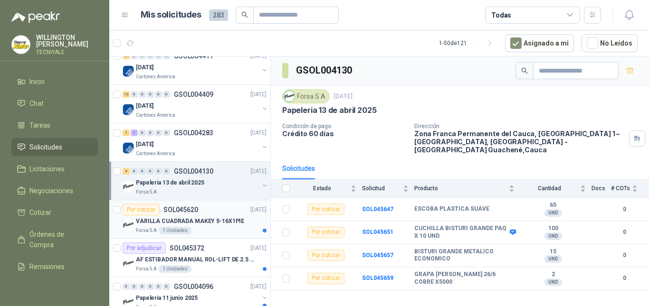
click at [212, 218] on p "VARILLA CUADRADA MAKEY 5-16X1PIE" at bounding box center [190, 221] width 108 height 9
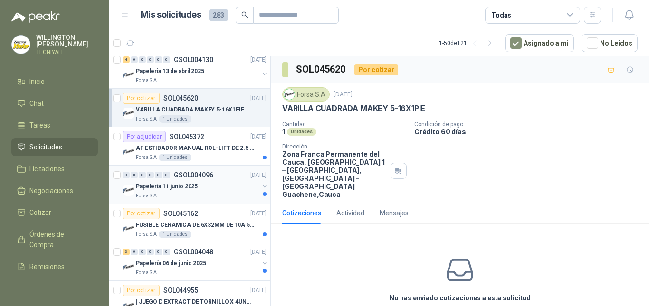
scroll to position [807, 0]
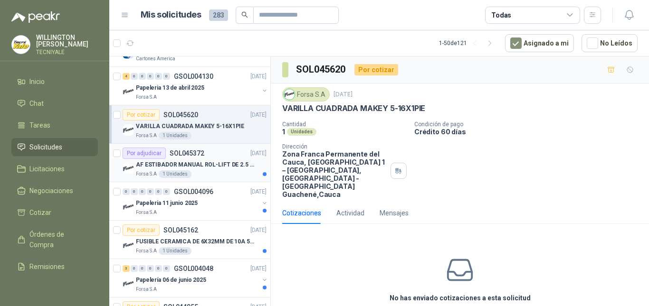
click at [208, 171] on div "Forsa S.A 1 Unidades" at bounding box center [201, 174] width 131 height 8
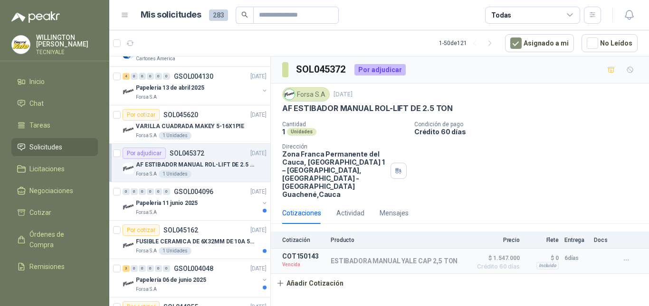
scroll to position [855, 0]
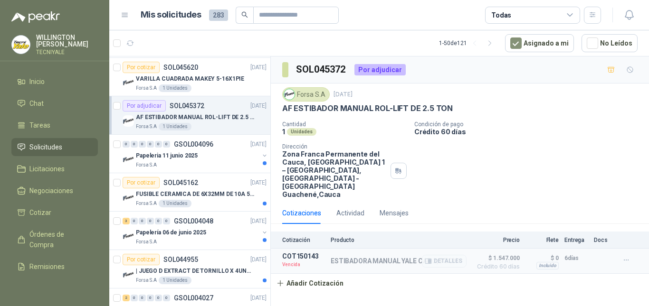
click at [448, 256] on article "COT150143 Vencida ESTIBADORA MANUAL YALE CAP 2,5 TON Detalles $ 1.547.000 Crédi…" at bounding box center [460, 261] width 378 height 25
click at [364, 257] on p "ESTIBADORA MANUAL YALE CAP 2,5 TON" at bounding box center [394, 261] width 127 height 8
click at [351, 257] on p "ESTIBADORA MANUAL YALE CAP 2,5 TON" at bounding box center [394, 261] width 127 height 8
click at [386, 253] on div "ESTIBADORA MANUAL YALE CAP 2,5 TON Detalles" at bounding box center [399, 261] width 136 height 17
click at [370, 253] on div "ESTIBADORA MANUAL YALE CAP 2,5 TON Detalles" at bounding box center [399, 261] width 136 height 17
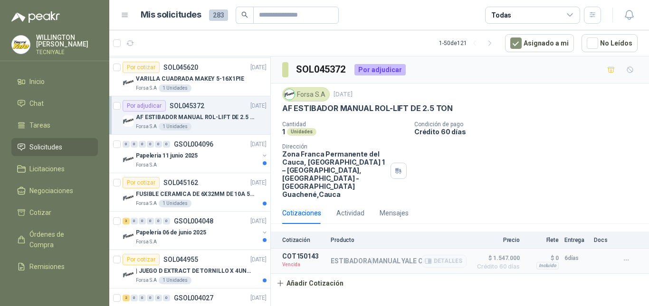
click at [371, 253] on div "ESTIBADORA MANUAL YALE CAP 2,5 TON Detalles" at bounding box center [399, 261] width 136 height 17
click at [342, 257] on p "ESTIBADORA MANUAL YALE CAP 2,5 TON" at bounding box center [394, 261] width 127 height 8
click at [219, 152] on div "Papeleria 11 junio 2025" at bounding box center [197, 155] width 123 height 11
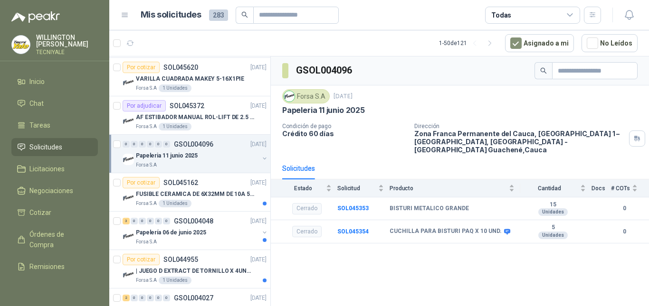
scroll to position [902, 0]
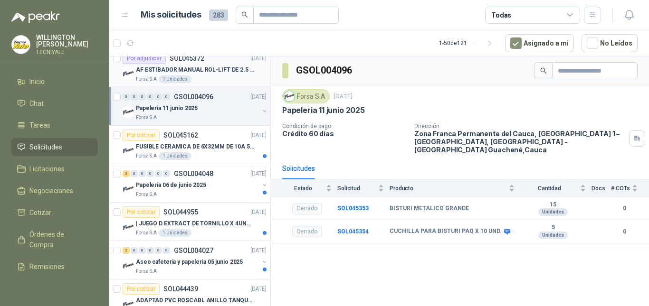
click at [220, 68] on p "AF ESTIBADOR MANUAL ROL-LIFT DE 2.5 TON" at bounding box center [195, 70] width 118 height 9
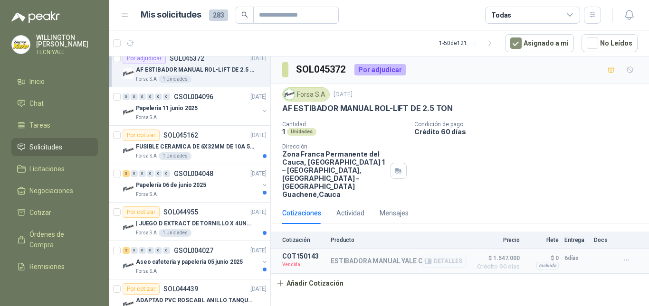
click at [297, 260] on p "Vencida" at bounding box center [303, 264] width 43 height 9
click at [299, 253] on p "COT150143" at bounding box center [303, 257] width 43 height 8
drag, startPoint x: 299, startPoint y: 241, endPoint x: 354, endPoint y: 241, distance: 54.6
click at [354, 257] on p "ESTIBADORA MANUAL YALE CAP 2,5 TON" at bounding box center [394, 261] width 127 height 8
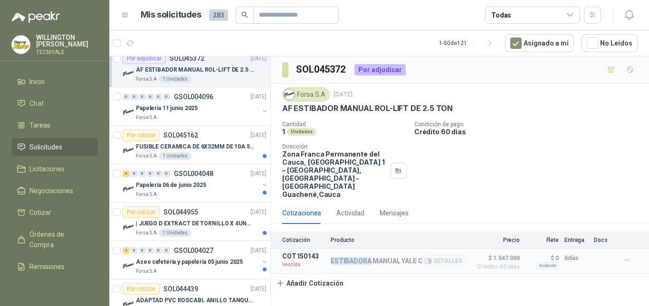
drag, startPoint x: 354, startPoint y: 241, endPoint x: 359, endPoint y: 242, distance: 5.8
click at [359, 257] on p "ESTIBADORA MANUAL YALE CAP 2,5 TON" at bounding box center [394, 261] width 127 height 8
drag, startPoint x: 359, startPoint y: 242, endPoint x: 385, endPoint y: 243, distance: 25.7
click at [385, 257] on p "ESTIBADORA MANUAL YALE CAP 2,5 TON" at bounding box center [394, 261] width 127 height 8
drag, startPoint x: 385, startPoint y: 243, endPoint x: 431, endPoint y: 242, distance: 45.6
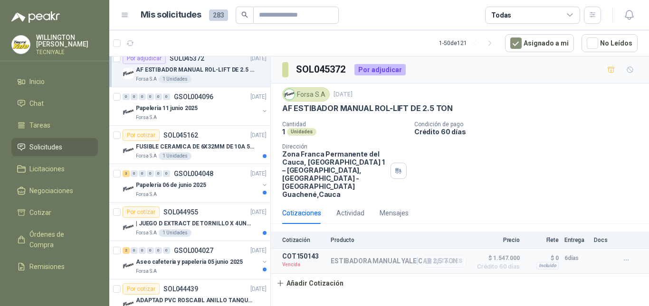
click at [431, 257] on div "ESTIBADORA MANUAL YALE CAP 2,5 TON Detalles" at bounding box center [394, 261] width 127 height 8
drag, startPoint x: 431, startPoint y: 242, endPoint x: 535, endPoint y: 247, distance: 104.6
click at [526, 253] on p "$ 0" at bounding box center [541, 258] width 33 height 11
click at [547, 262] on div "Incluido" at bounding box center [547, 266] width 22 height 8
click at [555, 262] on div "Incluido" at bounding box center [547, 266] width 22 height 8
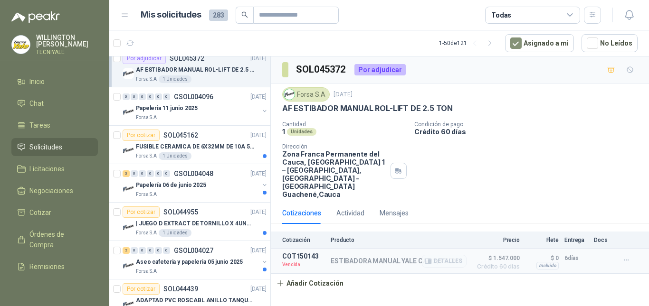
drag, startPoint x: 555, startPoint y: 249, endPoint x: 567, endPoint y: 248, distance: 11.4
click at [567, 249] on article "COT150143 Vencida ESTIBADORA MANUAL YALE CAP 2,5 TON Detalles $ 1.547.000 Crédi…" at bounding box center [460, 261] width 378 height 25
drag, startPoint x: 567, startPoint y: 248, endPoint x: 575, endPoint y: 248, distance: 8.5
click at [575, 253] on div "6 días" at bounding box center [576, 261] width 24 height 17
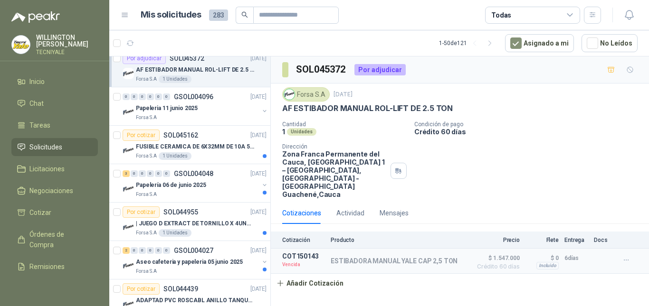
drag, startPoint x: 575, startPoint y: 248, endPoint x: 519, endPoint y: 259, distance: 57.6
click at [519, 259] on div "Cotización Producto Precio Flete Entrega Docs COT150143 Vencida ESTIBADORA MANU…" at bounding box center [460, 262] width 378 height 61
click at [441, 274] on div "Cotización Producto Precio Flete Entrega Docs COT150143 Vencida ESTIBADORA MANU…" at bounding box center [460, 262] width 378 height 61
click at [448, 255] on button "Detalles" at bounding box center [444, 261] width 45 height 13
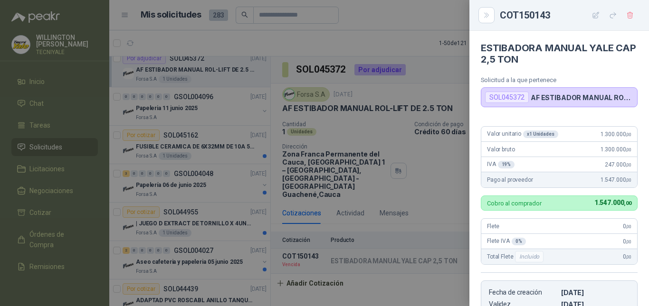
scroll to position [187, 0]
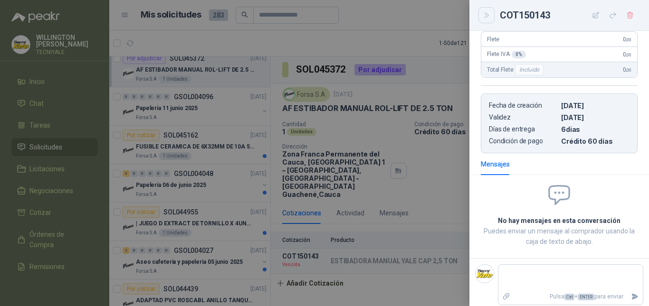
click at [490, 18] on icon "Close" at bounding box center [486, 15] width 8 height 8
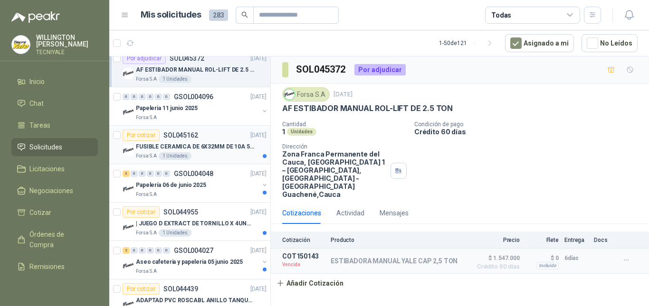
scroll to position [855, 0]
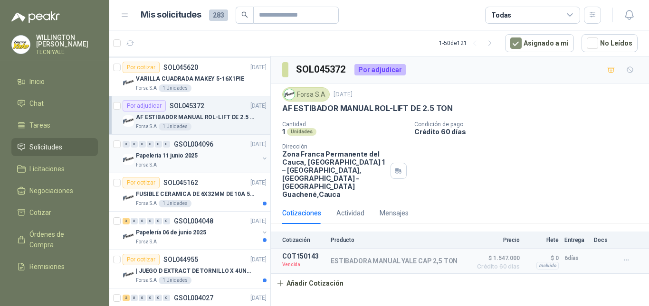
click at [217, 153] on div "Papeleria 11 junio 2025" at bounding box center [197, 155] width 123 height 11
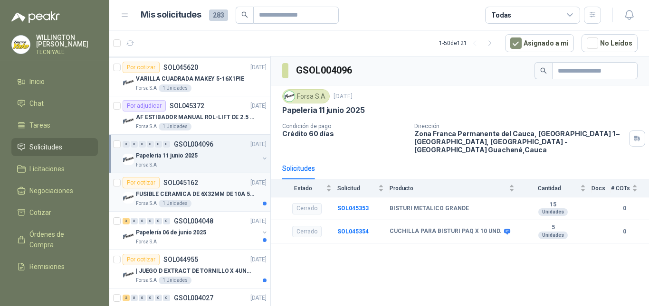
click at [212, 200] on div "Forsa S.A 1 Unidades" at bounding box center [201, 204] width 131 height 8
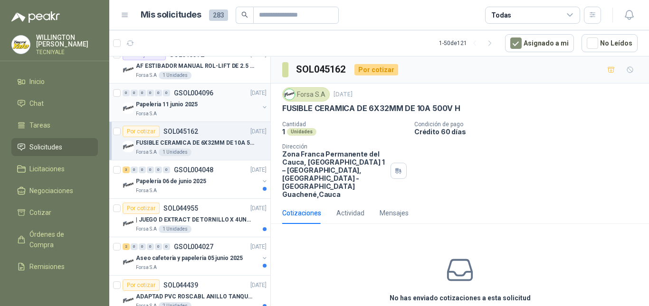
scroll to position [950, 0]
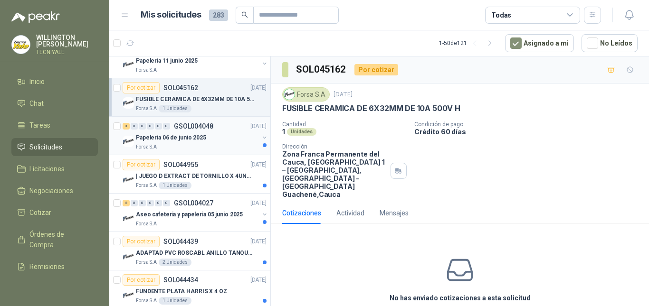
click at [221, 137] on div "Papelería 06 de junio 2025" at bounding box center [197, 137] width 123 height 11
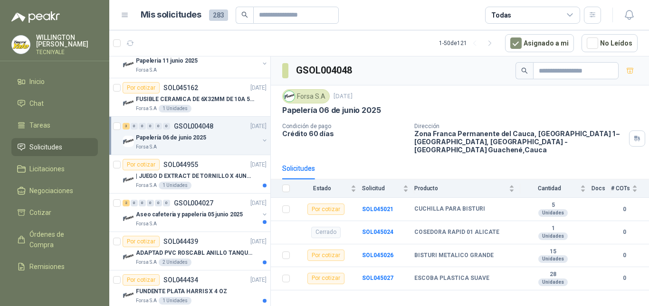
scroll to position [997, 0]
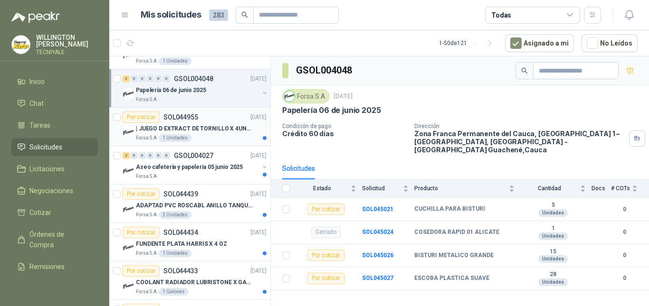
click at [222, 131] on p "| JUEGO D EXTRACT DE TORNILLO X 4UND PROTO" at bounding box center [195, 128] width 118 height 9
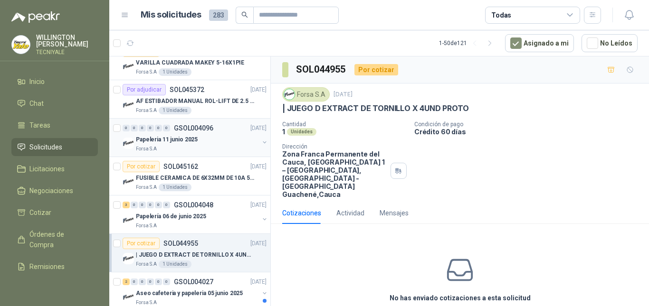
scroll to position [855, 0]
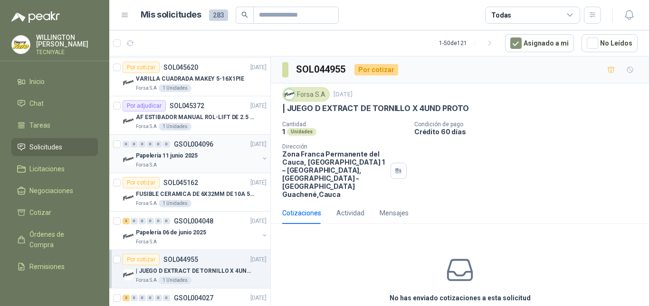
click at [216, 152] on div "Papeleria 11 junio 2025" at bounding box center [197, 155] width 123 height 11
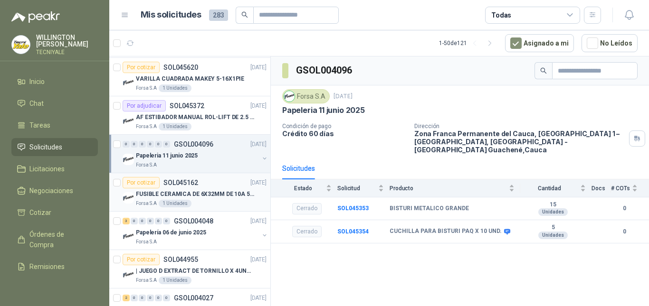
click at [204, 194] on p "FUSIBLE CERAMICA DE 6X32MM DE 10A 500V H" at bounding box center [195, 194] width 118 height 9
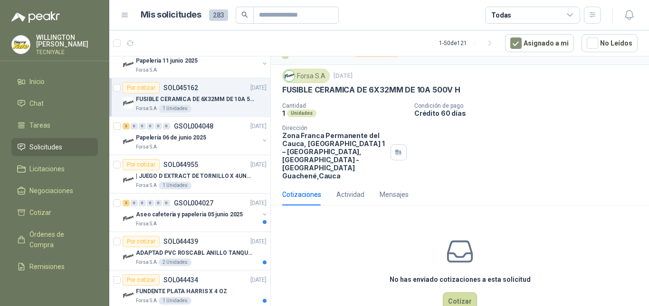
scroll to position [28, 0]
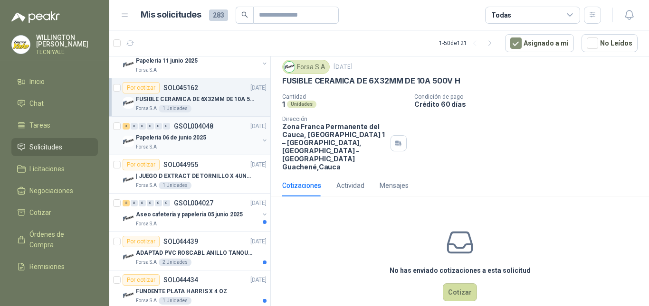
click at [207, 141] on div "Papelería 06 de junio 2025" at bounding box center [197, 137] width 123 height 11
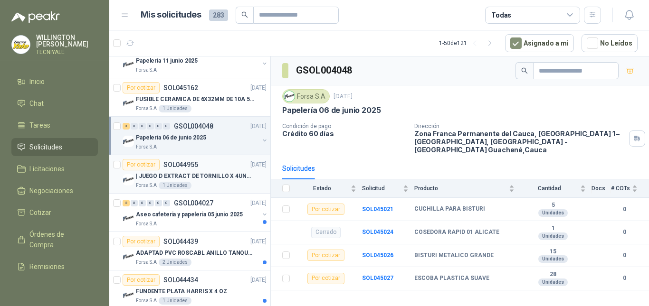
click at [199, 168] on div "Por cotizar SOL044955 06/06/25" at bounding box center [195, 164] width 144 height 11
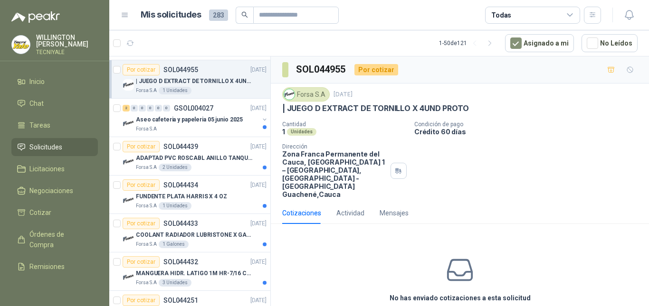
scroll to position [28, 0]
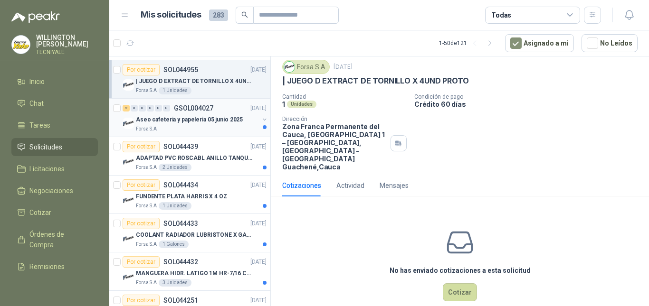
click at [224, 123] on p "Aseo cafeteria y papeleria 05 junio 2025" at bounding box center [189, 119] width 107 height 9
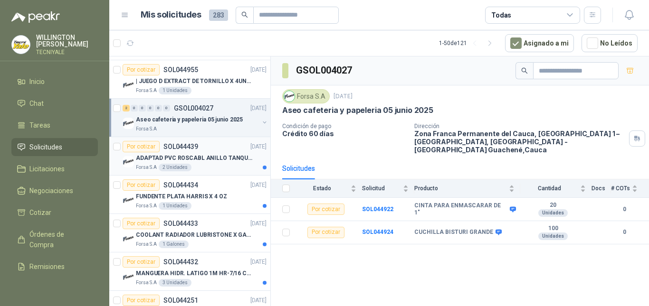
click at [205, 153] on div "ADAPTAD PVC ROSCABL ANILLO TANQUE 1/2"-" at bounding box center [201, 157] width 131 height 11
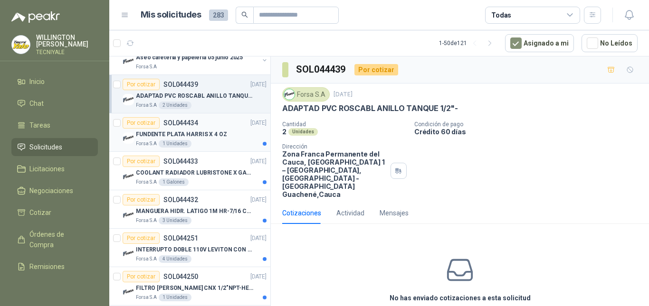
scroll to position [1092, 0]
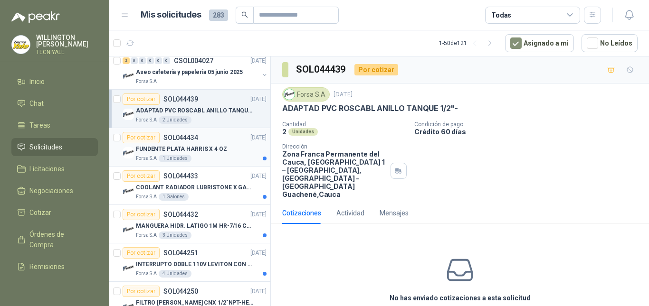
click at [217, 146] on p "FUNDENTE PLATA HARRIS X 4 OZ" at bounding box center [181, 149] width 91 height 9
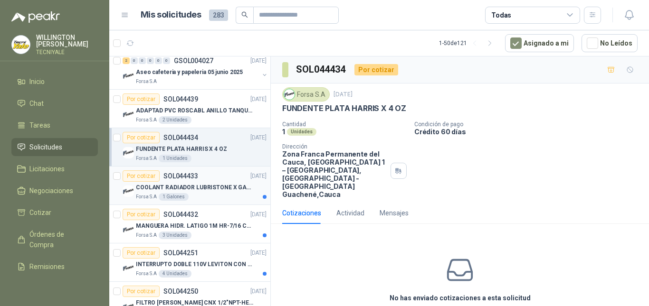
scroll to position [1140, 0]
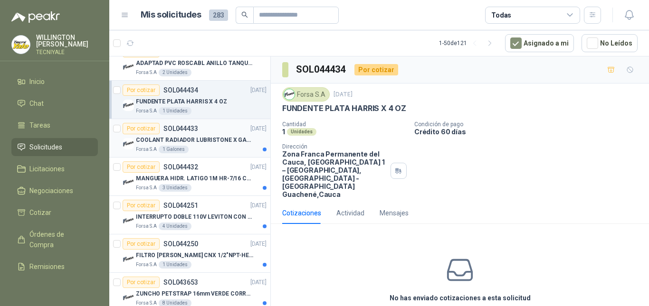
click at [217, 134] on div "Por cotizar SOL044433 29/05/25" at bounding box center [195, 128] width 144 height 11
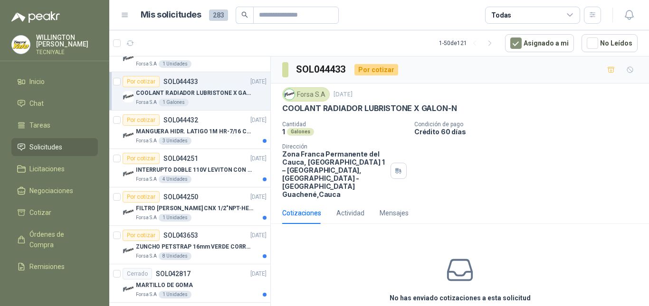
scroll to position [1187, 0]
click at [212, 134] on p "MANGUERA HIDR. LATIGO 1M HR-7/16 COPAS 1" at bounding box center [195, 131] width 118 height 9
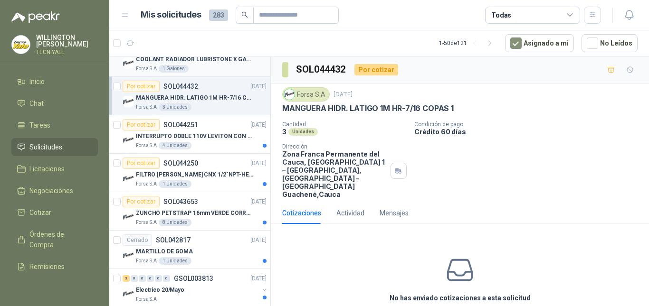
scroll to position [1235, 0]
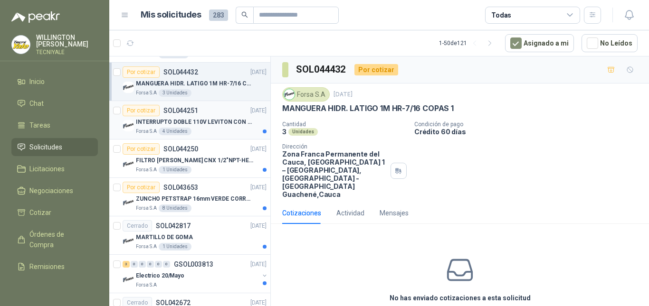
click at [217, 126] on p "INTERRUPTO DOBLE 110V LEVITON CON TAPA" at bounding box center [195, 122] width 118 height 9
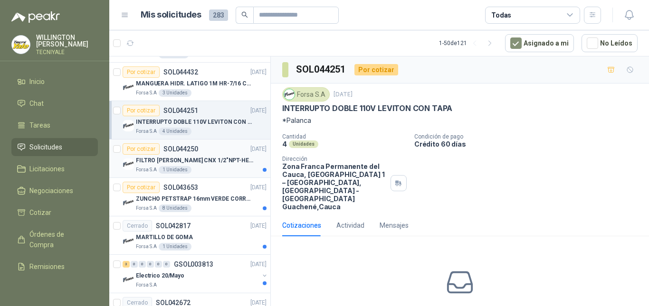
click at [214, 157] on p "FILTRO YEE CNX 1/2"NPT-HEM-ACERO INOX -N" at bounding box center [195, 160] width 118 height 9
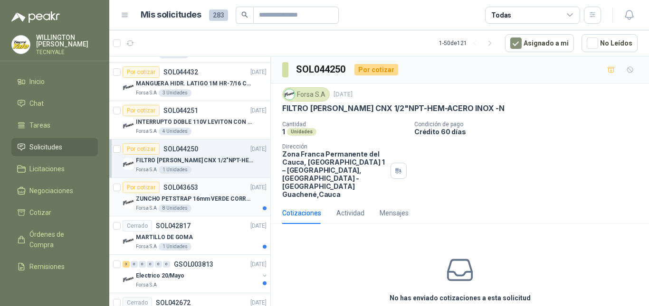
click at [214, 190] on div "Por cotizar SOL043653 23/05/25" at bounding box center [195, 187] width 144 height 11
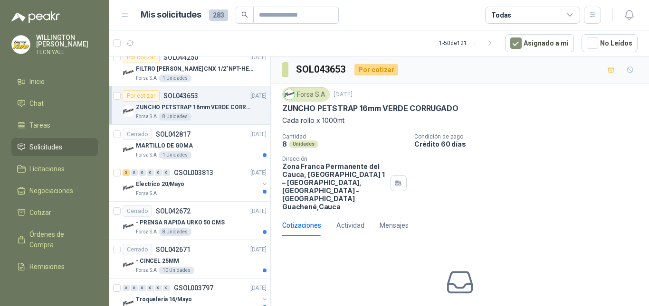
scroll to position [1330, 0]
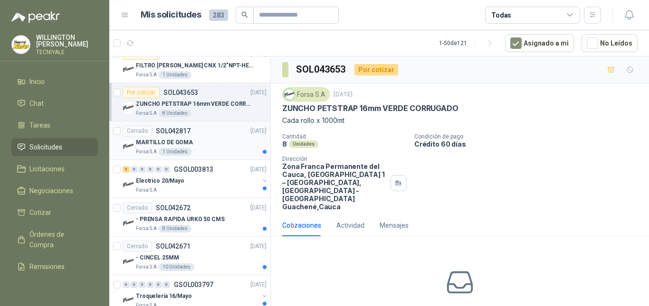
click at [210, 144] on div "MARTILLO DE GOMA" at bounding box center [201, 142] width 131 height 11
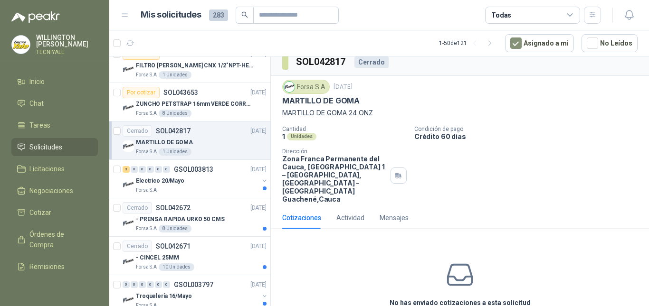
scroll to position [14, 0]
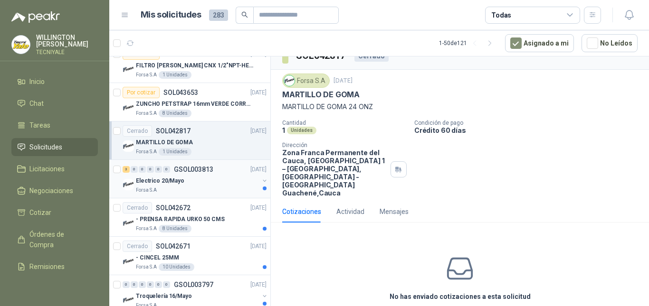
click at [199, 183] on div "Electrico 20/Mayo" at bounding box center [197, 180] width 123 height 11
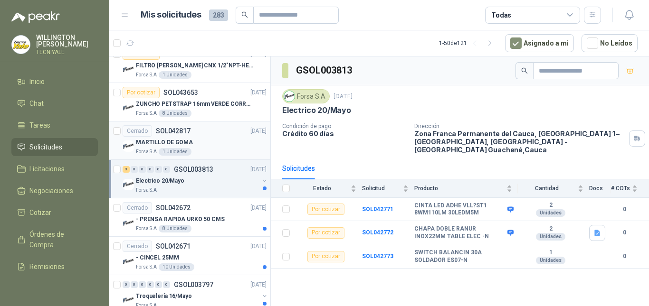
scroll to position [1377, 0]
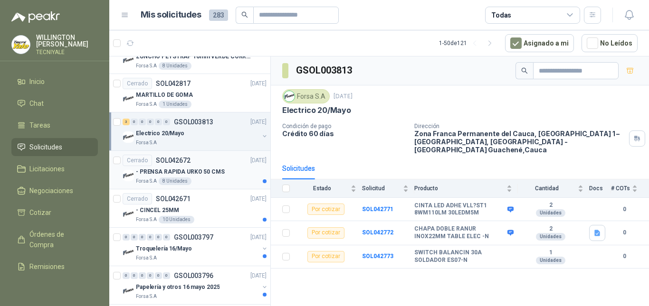
click at [215, 170] on p "- PRENSA RAPIDA URKO 50 CMS" at bounding box center [180, 172] width 89 height 9
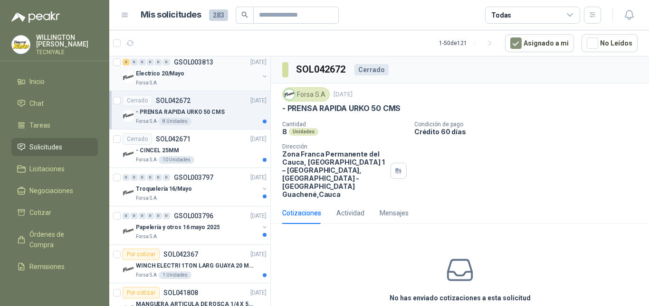
scroll to position [1472, 0]
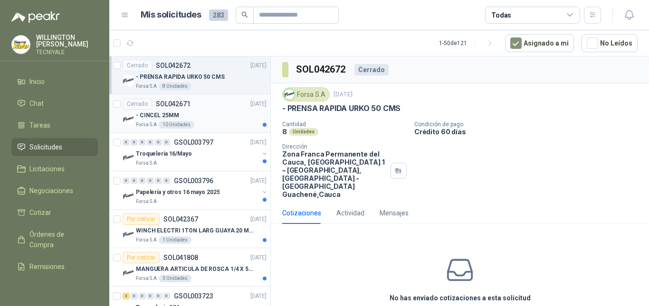
click at [223, 119] on div "- CINCEL 25MM" at bounding box center [201, 115] width 131 height 11
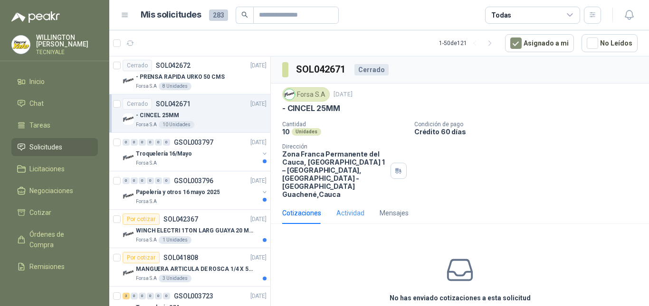
scroll to position [1, 0]
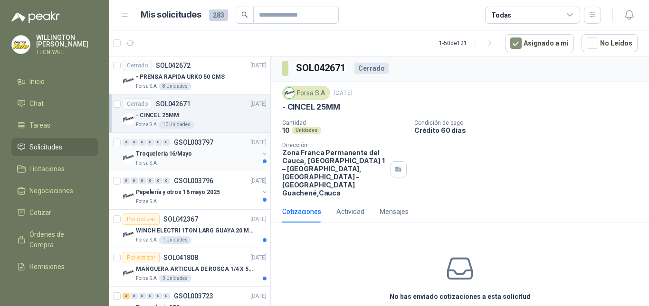
click at [190, 155] on div "Troquelería 16/Mayo" at bounding box center [197, 153] width 123 height 11
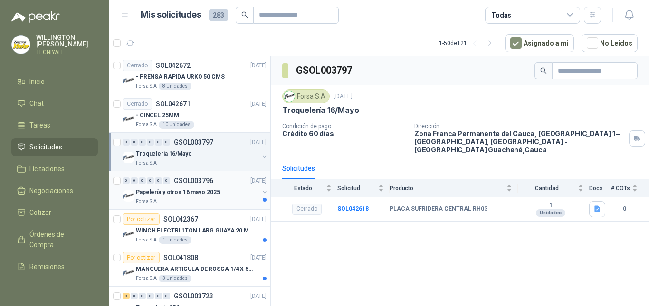
click at [212, 185] on div "0 0 0 0 0 0 GSOL003796 16/05/25" at bounding box center [196, 180] width 146 height 11
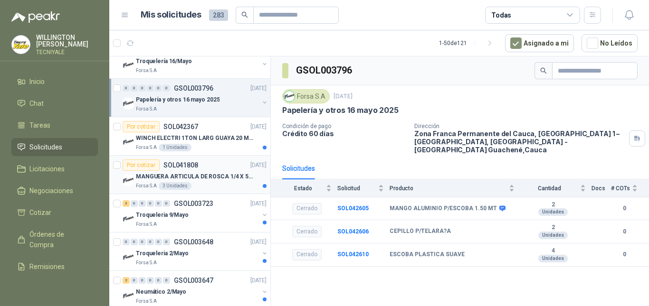
scroll to position [1567, 0]
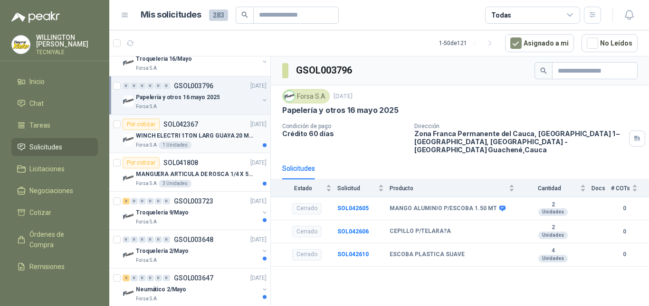
click at [227, 145] on div "Forsa S.A 1 Unidades" at bounding box center [201, 146] width 131 height 8
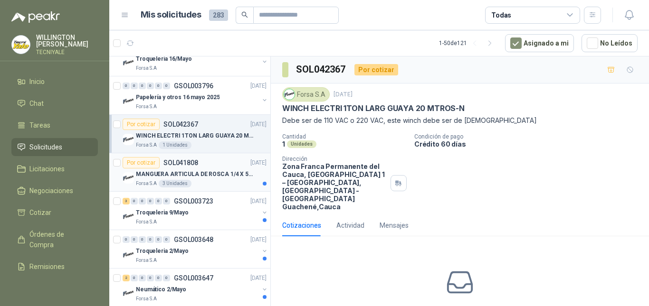
click at [215, 171] on p "MANGUERA ARTICULA DE ROSCA 1/4 X 50CM-N" at bounding box center [195, 174] width 118 height 9
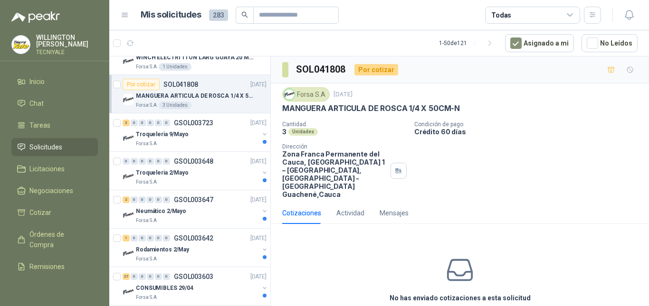
scroll to position [1662, 0]
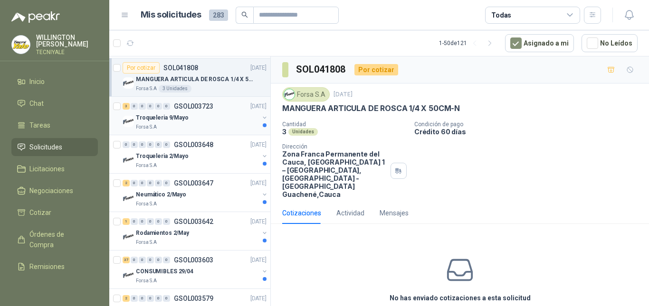
click at [220, 117] on div "Troqueleria 9/Mayo" at bounding box center [197, 117] width 123 height 11
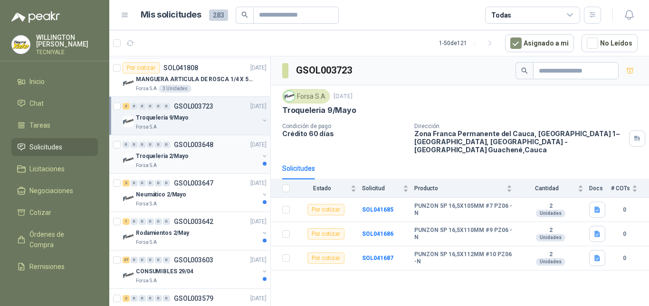
click at [220, 161] on div "Troqueleria 2/Mayo" at bounding box center [197, 156] width 123 height 11
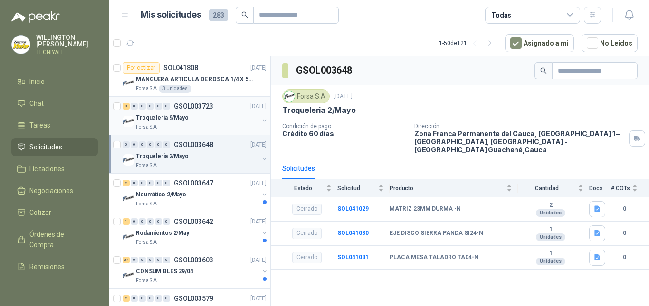
click at [214, 129] on div "Forsa S.A" at bounding box center [197, 127] width 123 height 8
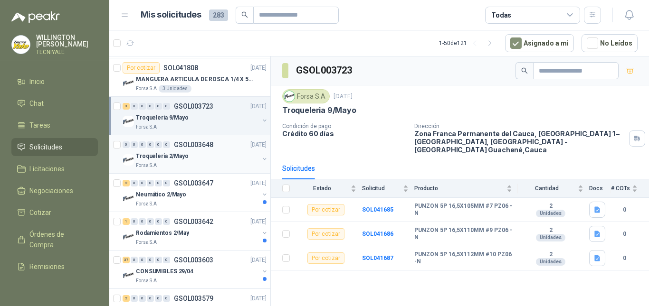
click at [219, 163] on div "Forsa S.A" at bounding box center [197, 166] width 123 height 8
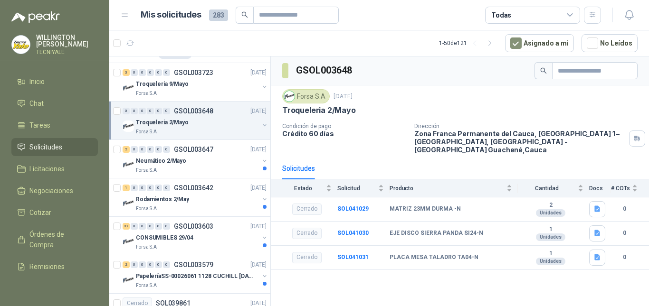
scroll to position [1710, 0]
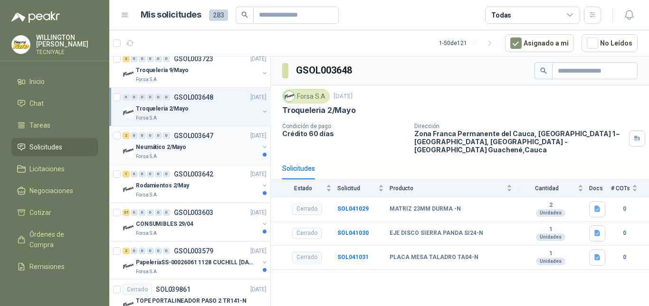
click at [220, 149] on div "Neumático 2/Mayo" at bounding box center [197, 147] width 123 height 11
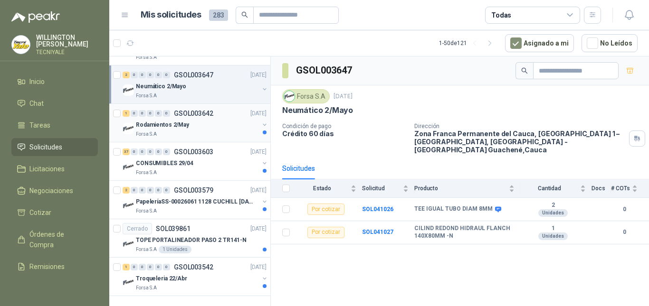
scroll to position [1778, 0]
click at [226, 122] on div "Rodamientos 2/May" at bounding box center [197, 124] width 123 height 11
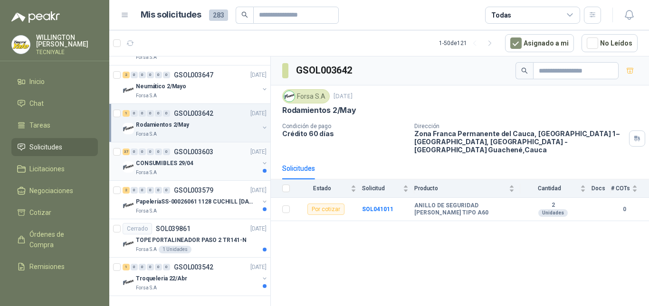
click at [222, 158] on div "CONSUMIBLES 29/04" at bounding box center [197, 163] width 123 height 11
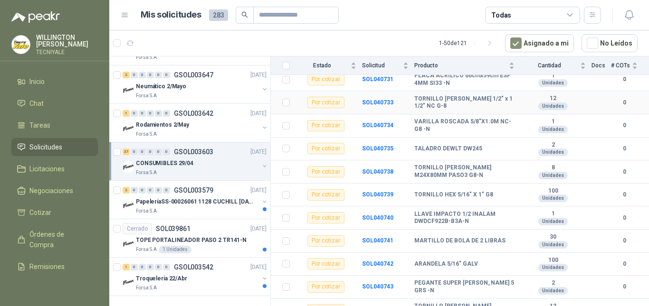
scroll to position [734, 0]
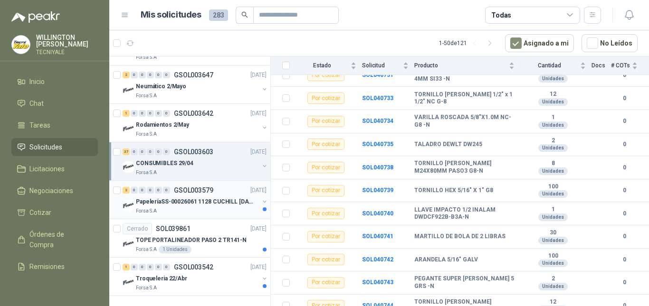
click at [214, 188] on div "2 0 0 0 0 0 GSOL003579 25/04/25" at bounding box center [196, 190] width 146 height 11
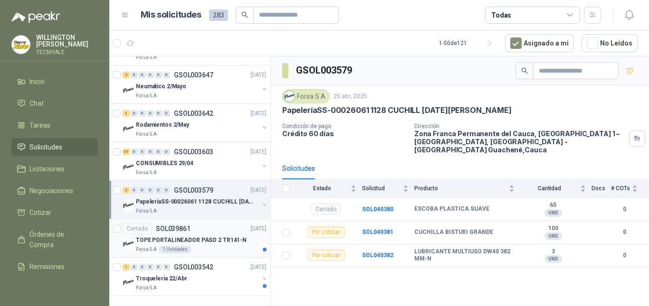
click at [219, 236] on p "TOPE PORTALINEADOR PASO 2 TR141-N" at bounding box center [191, 240] width 111 height 9
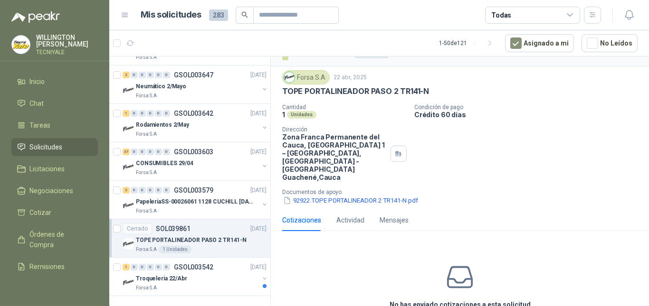
scroll to position [25, 0]
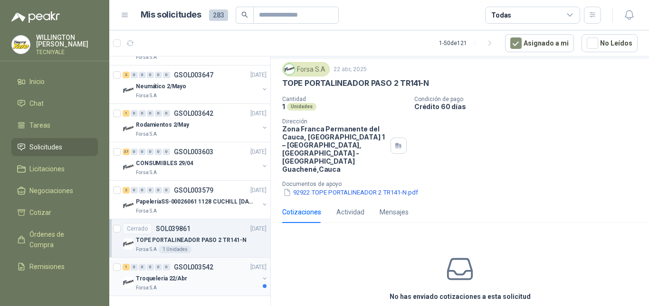
click at [197, 264] on p "GSOL003542" at bounding box center [193, 267] width 39 height 7
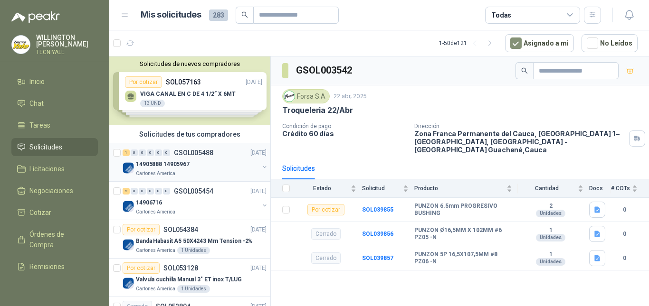
click at [250, 150] on p "17/09/25" at bounding box center [258, 153] width 16 height 9
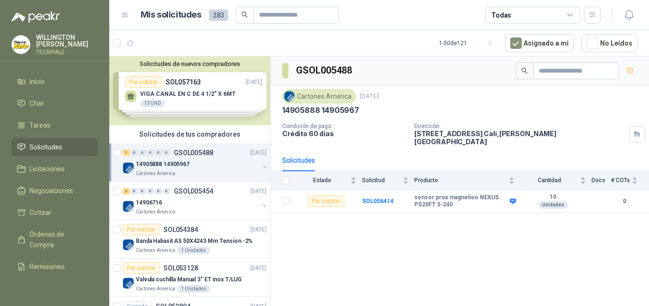
click at [212, 90] on div "Solicitudes de nuevos compradores Por cotizar SOL057163 23/09/25 VIGA CANAL EN …" at bounding box center [189, 91] width 161 height 69
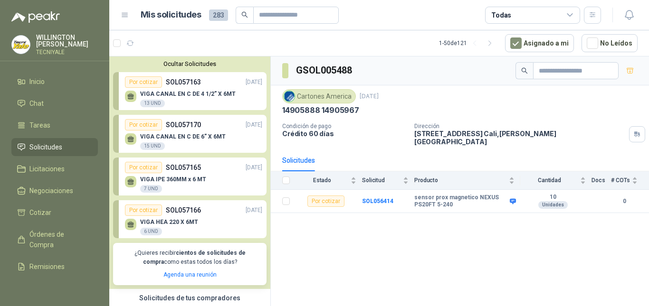
click at [223, 135] on div "VIGA CANAL EN C DE 6” X 6MT 15 UND" at bounding box center [193, 141] width 137 height 20
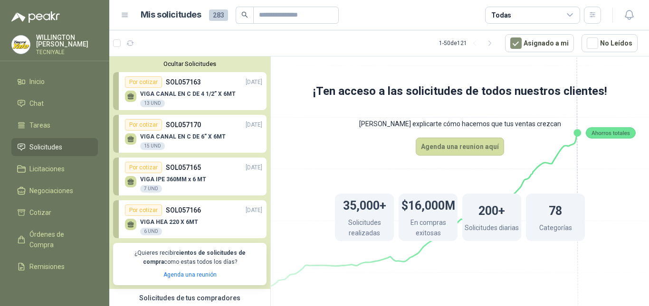
click at [203, 92] on p "VIGA CANAL EN C DE 4 1/2” X 6MT" at bounding box center [187, 94] width 95 height 7
click at [195, 95] on p "VIGA CANAL EN C DE 4 1/2” X 6MT" at bounding box center [187, 94] width 95 height 7
click at [205, 140] on p "VIGA CANAL EN C DE 6” X 6MT" at bounding box center [182, 136] width 85 height 7
click at [214, 182] on div "VIGA IPE 360MM x 6 MT 7 UND" at bounding box center [193, 183] width 137 height 20
click at [191, 220] on p "VIGA HEA 220 X 6MT" at bounding box center [169, 222] width 58 height 7
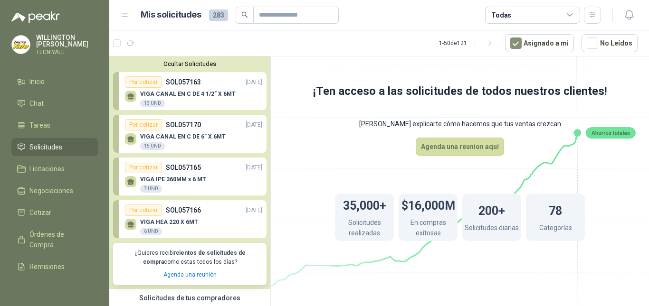
click at [202, 224] on div "VIGA HEA 220 X 6MT 6 UND" at bounding box center [193, 226] width 137 height 20
click at [218, 92] on p "VIGA CANAL EN C DE 4 1/2” X 6MT" at bounding box center [187, 94] width 95 height 7
click at [119, 94] on link "Por cotizar SOL057163 23/09/25 VIGA CANAL EN C DE 4 1/2” X 6MT 13 UND" at bounding box center [189, 91] width 153 height 38
click at [140, 85] on div "Por cotizar" at bounding box center [143, 81] width 37 height 11
click at [170, 105] on div "VIGA CANAL EN C DE 4 1/2” X 6MT 13 UND" at bounding box center [187, 99] width 95 height 17
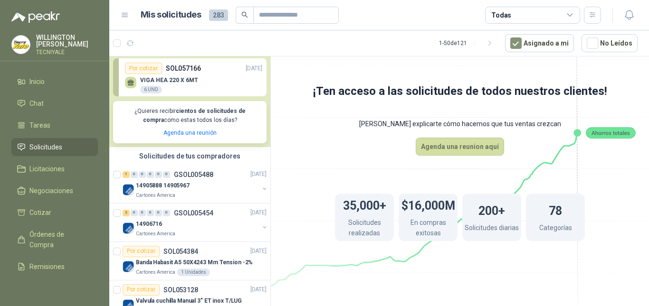
scroll to position [142, 0]
click at [181, 179] on div "1 0 0 0 0 0 GSOL005488 17/09/25" at bounding box center [196, 174] width 146 height 11
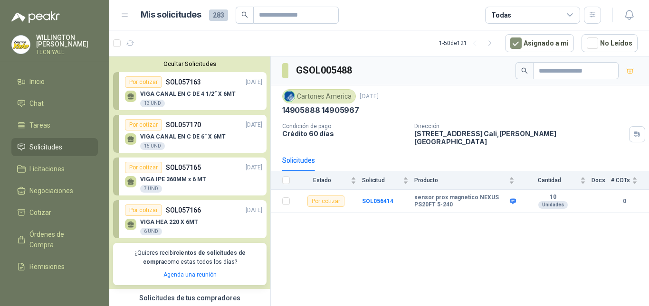
click at [199, 85] on p "SOL057163" at bounding box center [183, 82] width 35 height 10
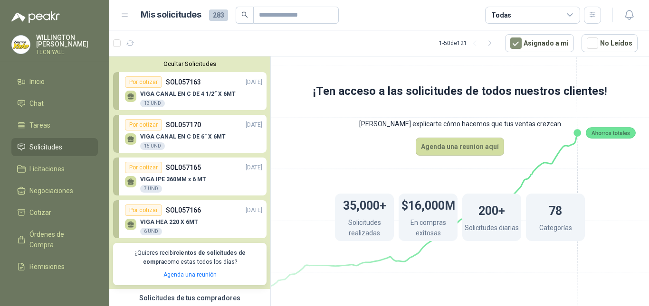
click at [215, 211] on div "Por cotizar SOL057166 23/09/25" at bounding box center [193, 210] width 137 height 11
click at [212, 216] on div "Por cotizar SOL057166 23/09/25" at bounding box center [193, 210] width 137 height 11
click at [56, 149] on span "Solicitudes" at bounding box center [45, 147] width 33 height 10
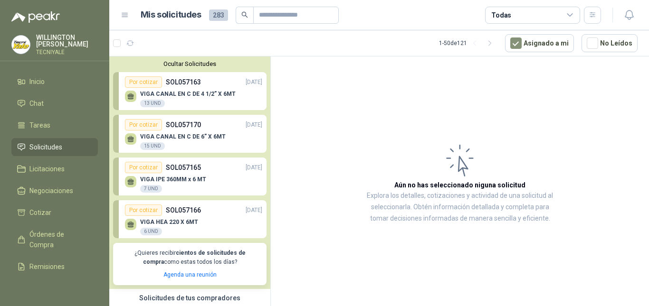
click at [215, 19] on span "283" at bounding box center [218, 14] width 19 height 11
click at [217, 14] on span "283" at bounding box center [218, 14] width 19 height 11
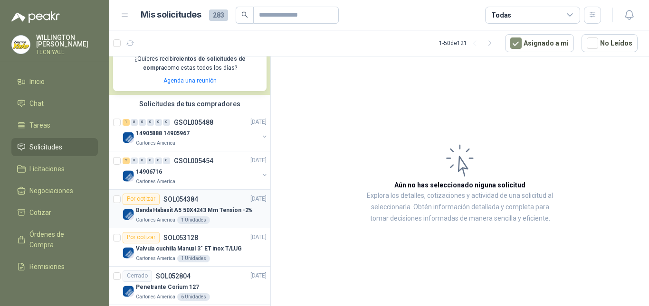
scroll to position [142, 0]
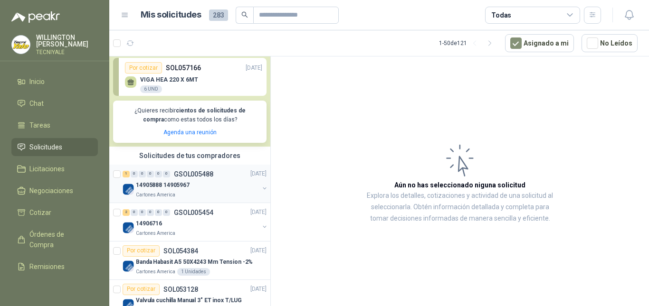
click at [215, 177] on div "1 0 0 0 0 0 GSOL005488 17/09/25" at bounding box center [196, 174] width 146 height 11
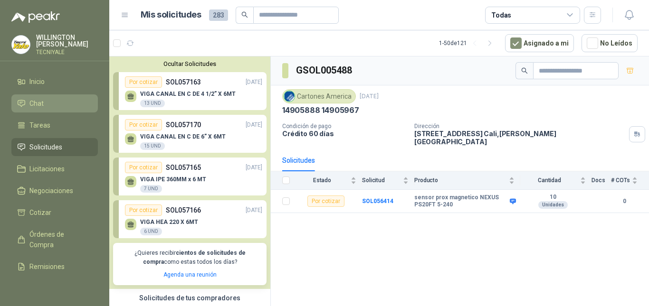
click at [52, 103] on li "Chat" at bounding box center [54, 103] width 75 height 10
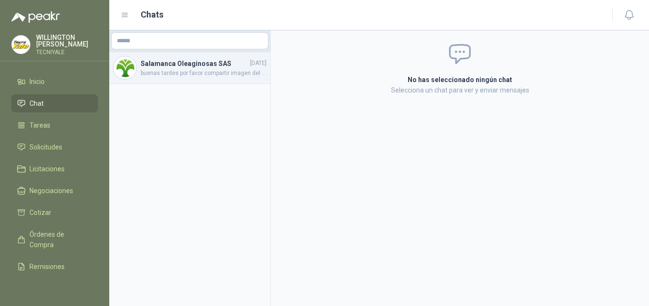
click at [183, 76] on span "buenas tardes por favor compartir imagen del polipasto, gracias. y recotizar" at bounding box center [204, 73] width 126 height 9
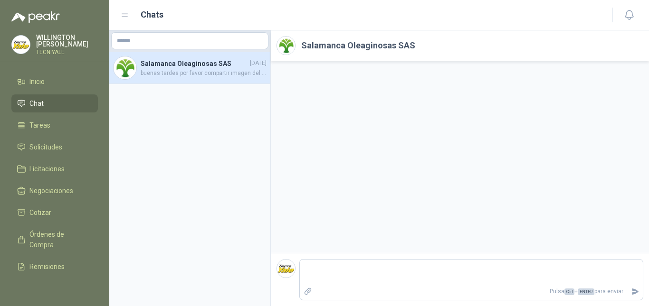
click at [252, 238] on aside "Salamanca Oleaginosas SAS 18/06/2024 buenas tardes por favor compartir imagen d…" at bounding box center [189, 168] width 161 height 276
click at [312, 262] on textarea at bounding box center [471, 273] width 343 height 22
drag, startPoint x: 327, startPoint y: 278, endPoint x: 291, endPoint y: 259, distance: 40.6
click at [291, 259] on div "********* Pulsa Ctrl + ENTER para enviar" at bounding box center [459, 279] width 367 height 41
paste textarea "**********"
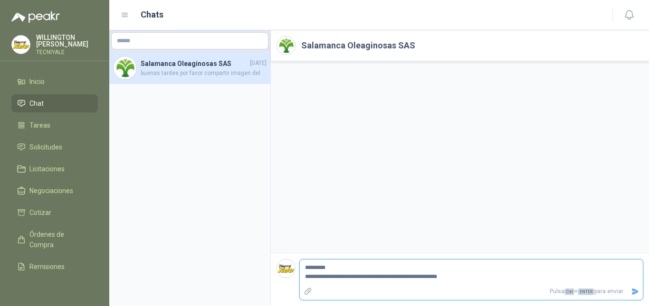
click at [635, 290] on icon "Enviar" at bounding box center [635, 292] width 8 height 8
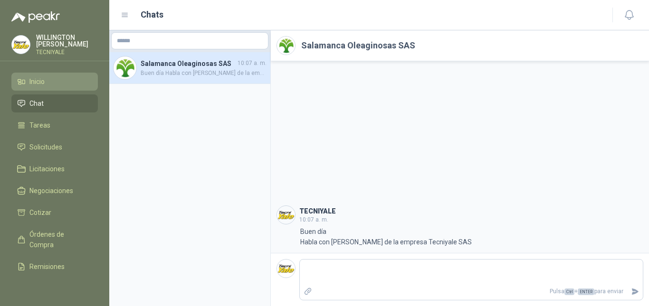
click at [44, 85] on span "Inicio" at bounding box center [36, 81] width 15 height 10
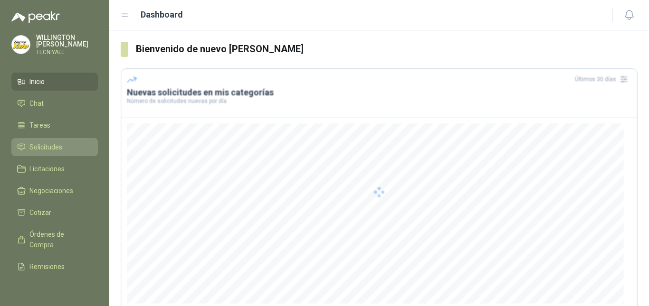
click at [48, 148] on span "Solicitudes" at bounding box center [45, 147] width 33 height 10
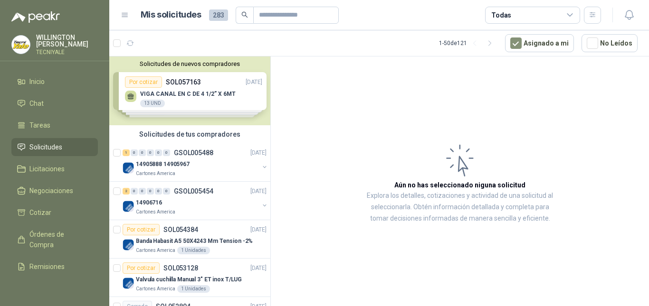
click at [179, 81] on div "Solicitudes de nuevos compradores Por cotizar SOL057163 23/09/25 VIGA CANAL EN …" at bounding box center [189, 91] width 161 height 69
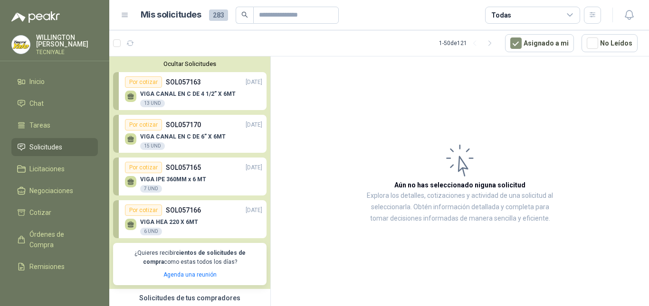
click at [195, 92] on p "VIGA CANAL EN C DE 4 1/2” X 6MT" at bounding box center [187, 94] width 95 height 7
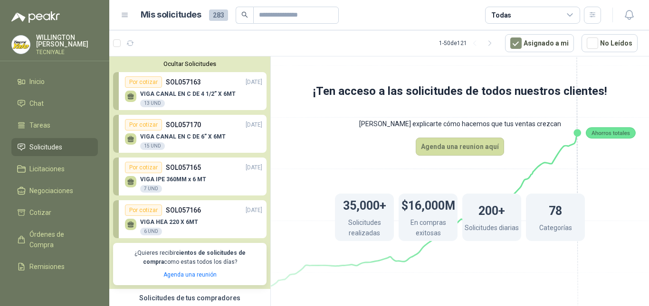
click at [207, 135] on p "VIGA CANAL EN C DE 6” X 6MT" at bounding box center [182, 136] width 85 height 7
click at [199, 170] on p "SOL057165" at bounding box center [183, 167] width 35 height 10
click at [193, 218] on div "VIGA HEA 220 X 6MT 6 UND" at bounding box center [193, 226] width 137 height 20
click at [201, 142] on div "VIGA CANAL EN C DE 6” X 6MT 15 UND" at bounding box center [182, 141] width 85 height 17
click at [191, 100] on div "VIGA CANAL EN C DE 4 1/2” X 6MT 13 UND" at bounding box center [187, 99] width 95 height 17
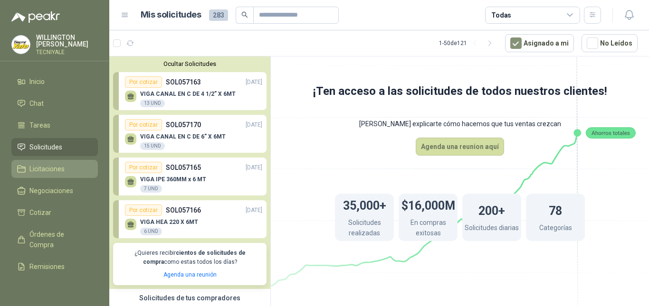
click at [69, 167] on li "Licitaciones" at bounding box center [54, 169] width 75 height 10
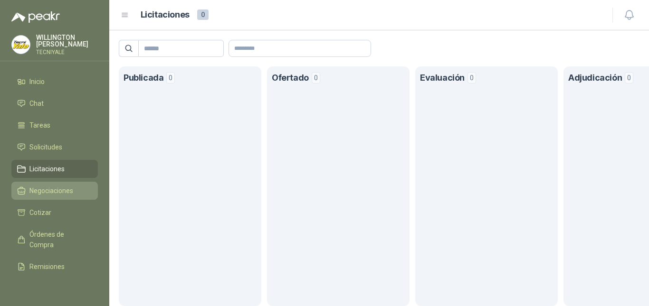
click at [61, 190] on span "Negociaciones" at bounding box center [51, 191] width 44 height 10
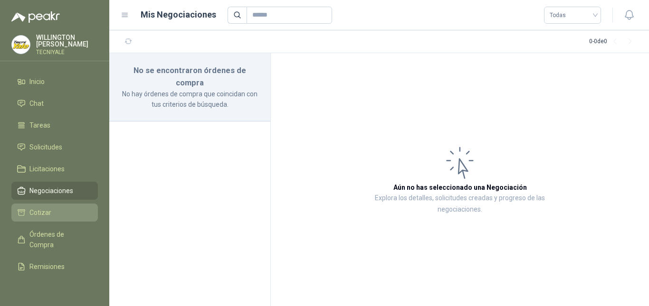
click at [50, 217] on span "Cotizar" at bounding box center [40, 213] width 22 height 10
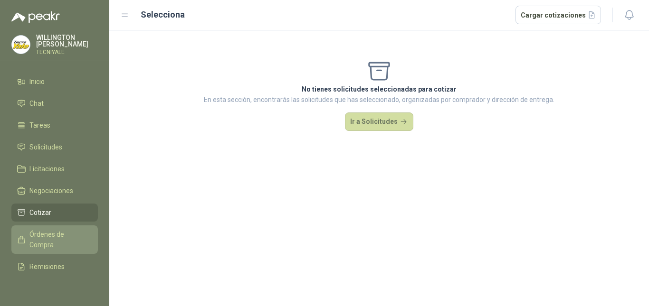
click at [58, 238] on span "Órdenes de Compra" at bounding box center [58, 239] width 59 height 21
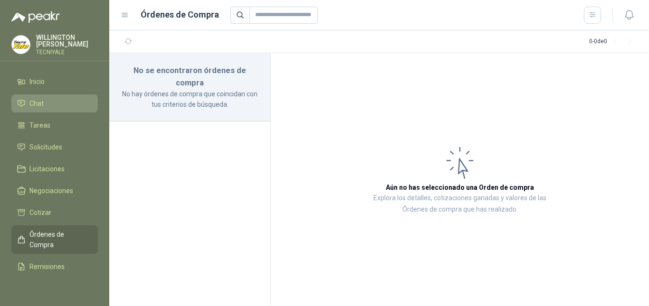
click at [51, 108] on li "Chat" at bounding box center [54, 103] width 75 height 10
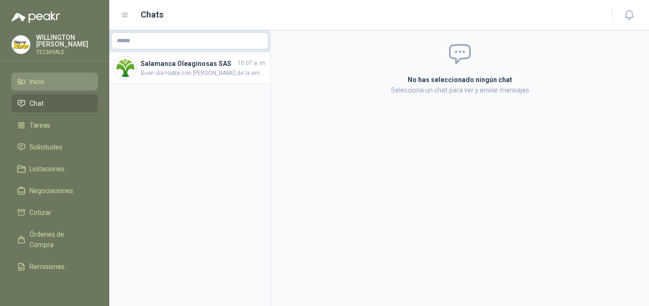
click at [58, 90] on link "Inicio" at bounding box center [54, 82] width 86 height 18
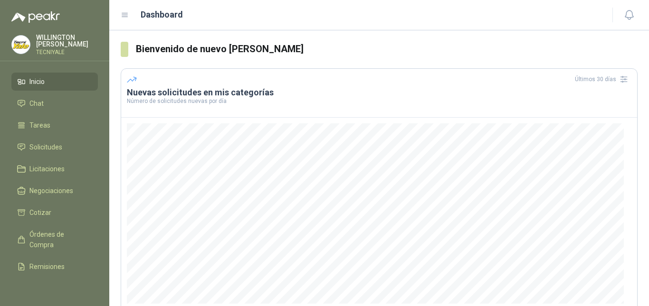
click at [65, 79] on li "Inicio" at bounding box center [54, 81] width 75 height 10
click at [53, 42] on p "WILLINGTON ACEVEDO" at bounding box center [67, 40] width 62 height 13
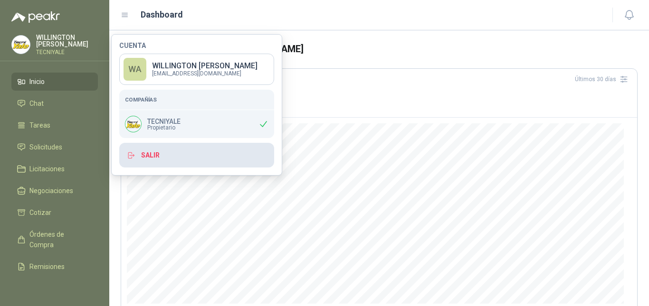
click at [146, 160] on button "Salir" at bounding box center [196, 155] width 155 height 25
